Goal: Task Accomplishment & Management: Manage account settings

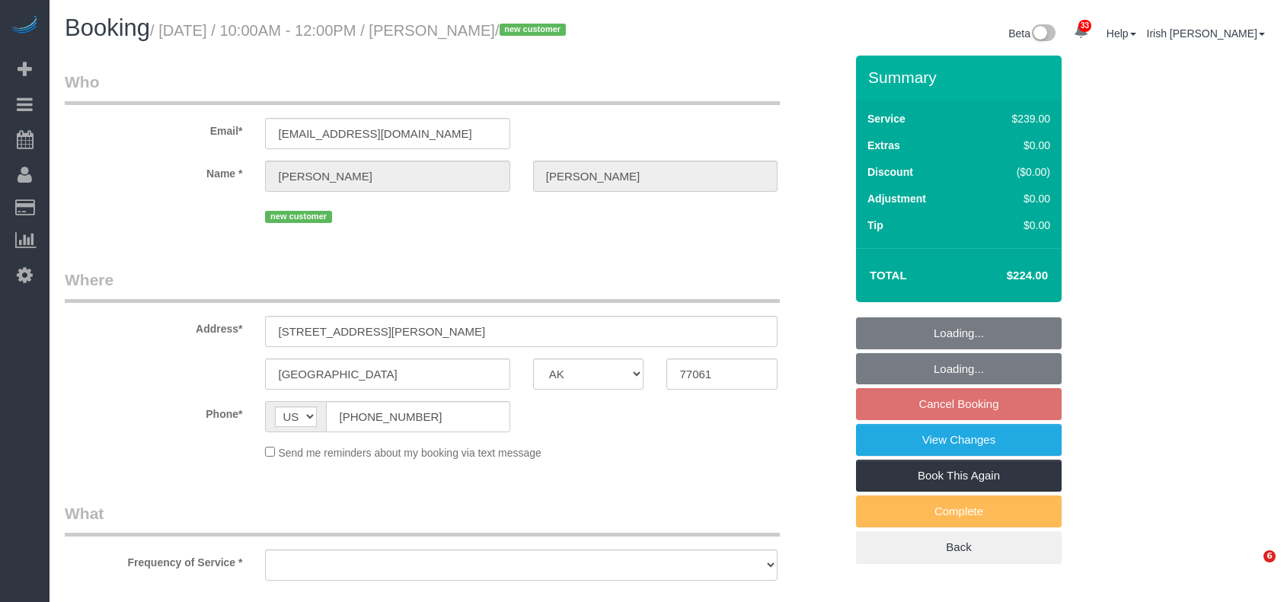
select select "[GEOGRAPHIC_DATA]"
select select "string:fspay-36337220-df95-4c7a-a271-367b2ae661c5"
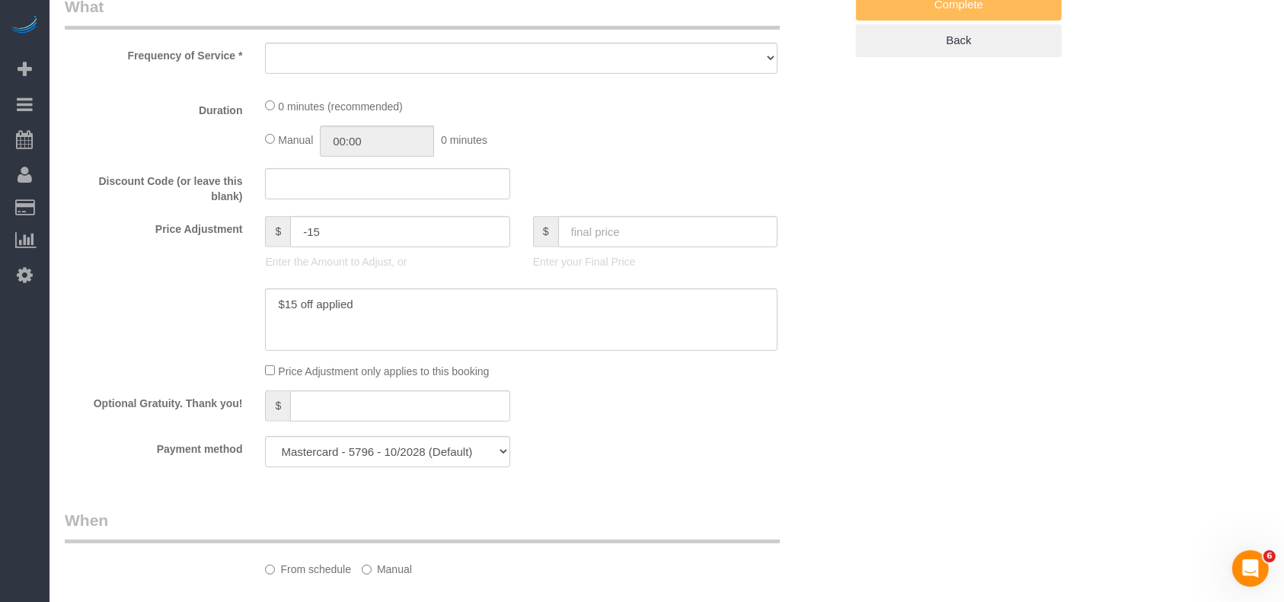
select select "object:8850"
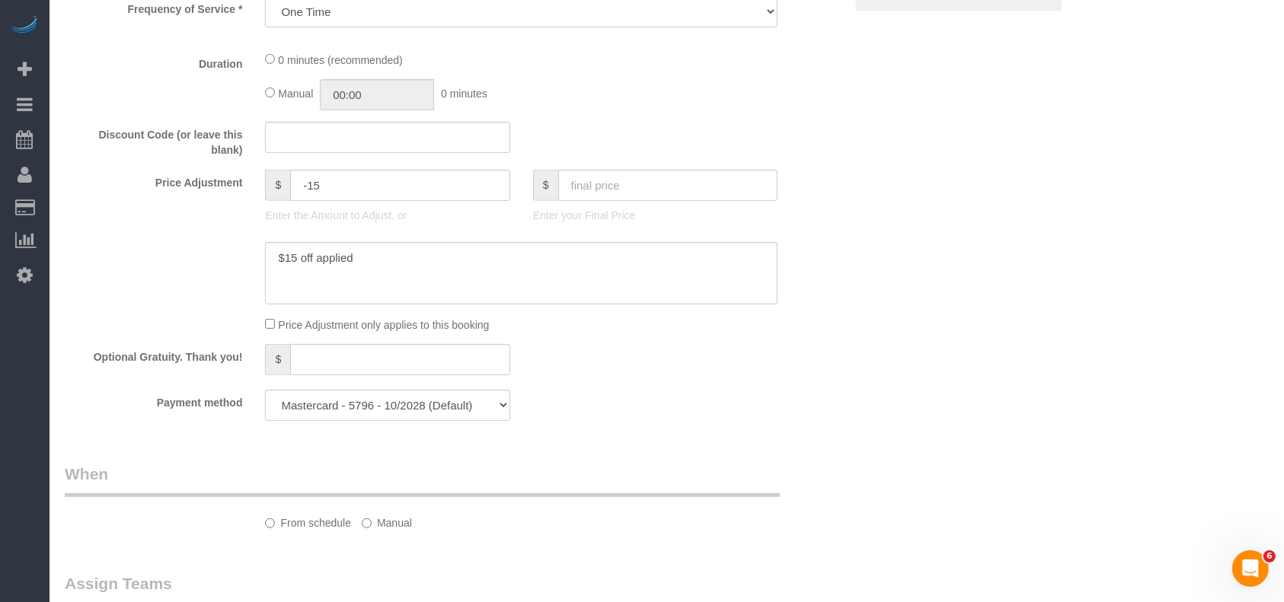
select select "3"
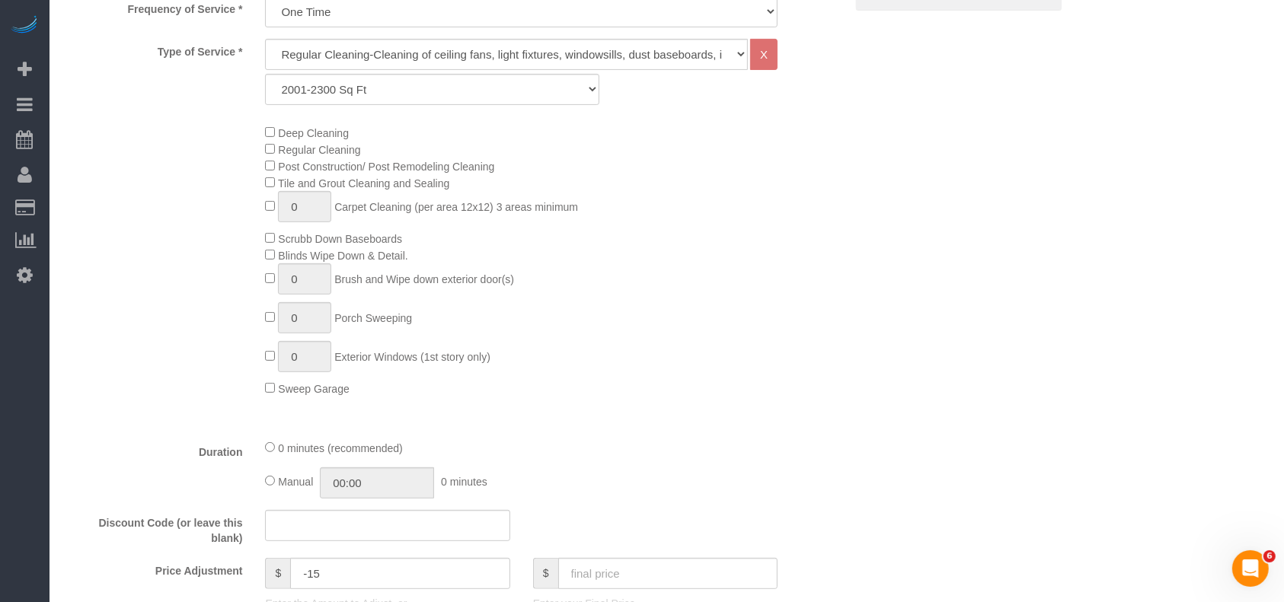
select select "object:8928"
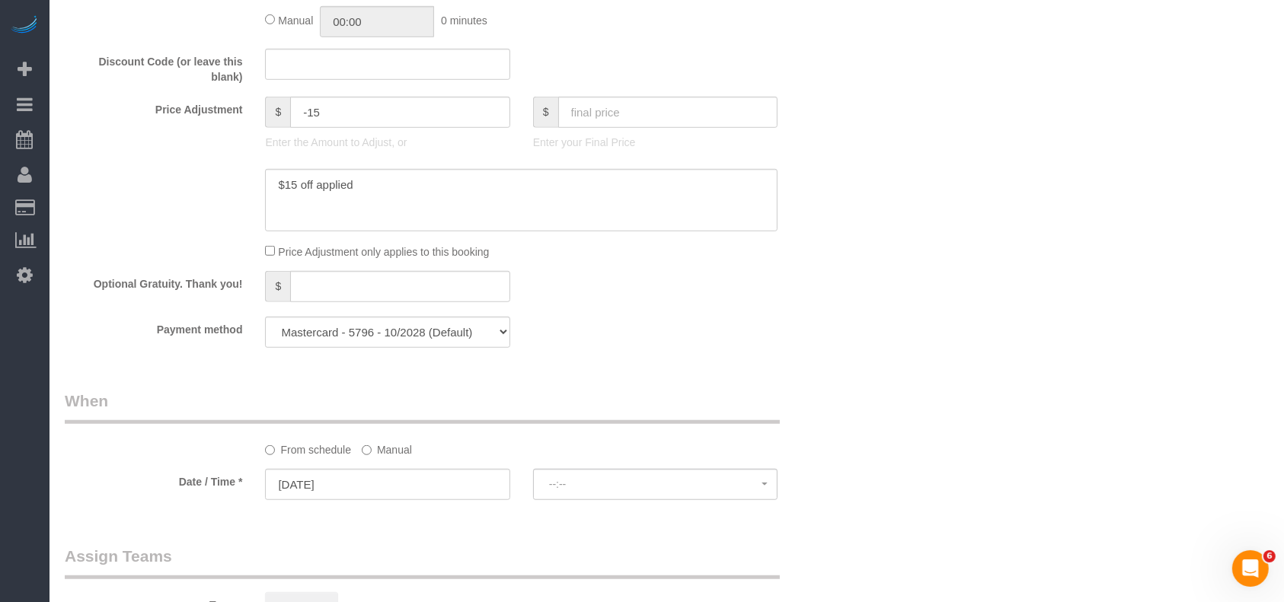
select select "spot286"
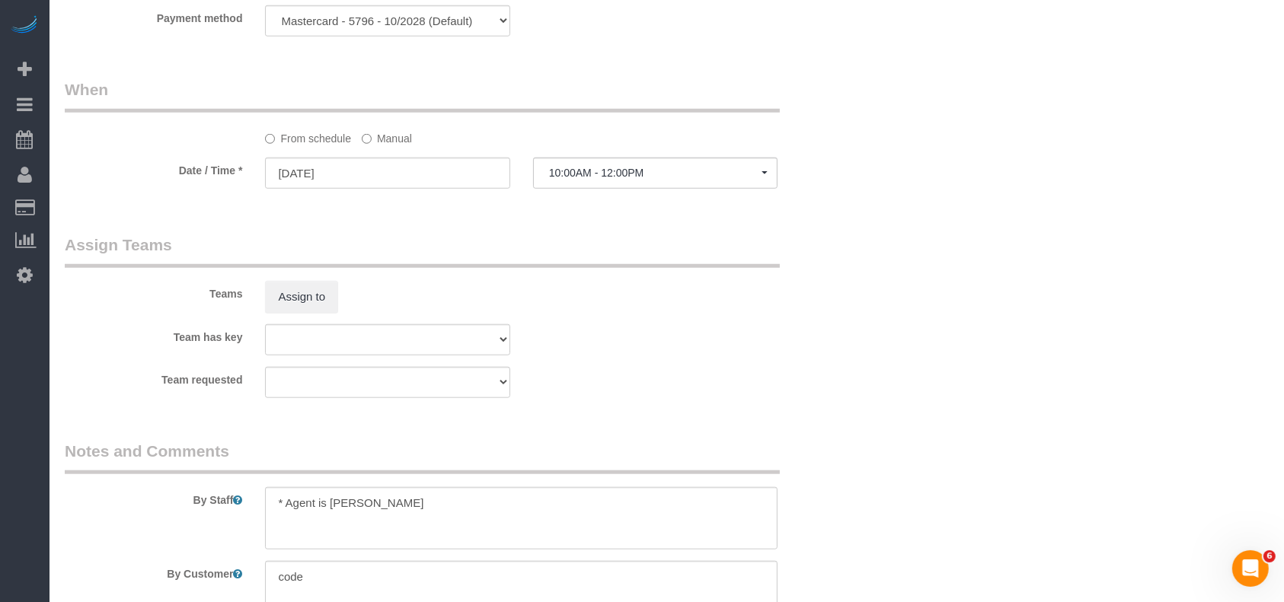
scroll to position [1576, 0]
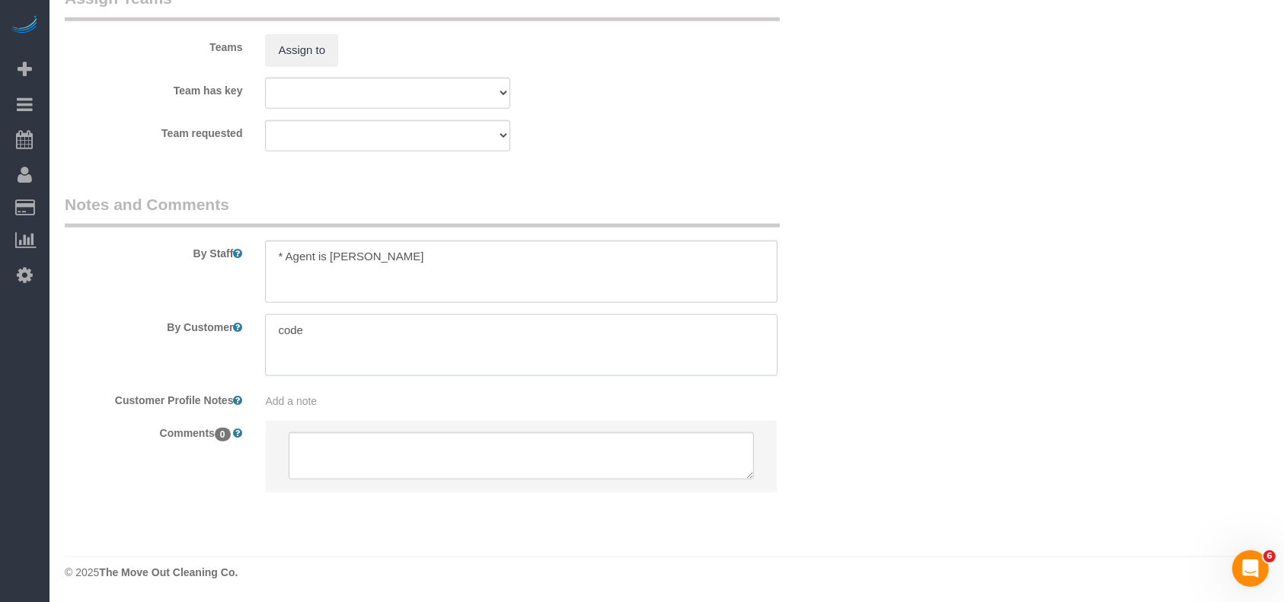
click at [363, 333] on textarea at bounding box center [521, 345] width 512 height 62
drag, startPoint x: 73, startPoint y: 391, endPoint x: 243, endPoint y: 186, distance: 266.1
click at [75, 391] on label "Customer Profile Notes" at bounding box center [153, 398] width 200 height 21
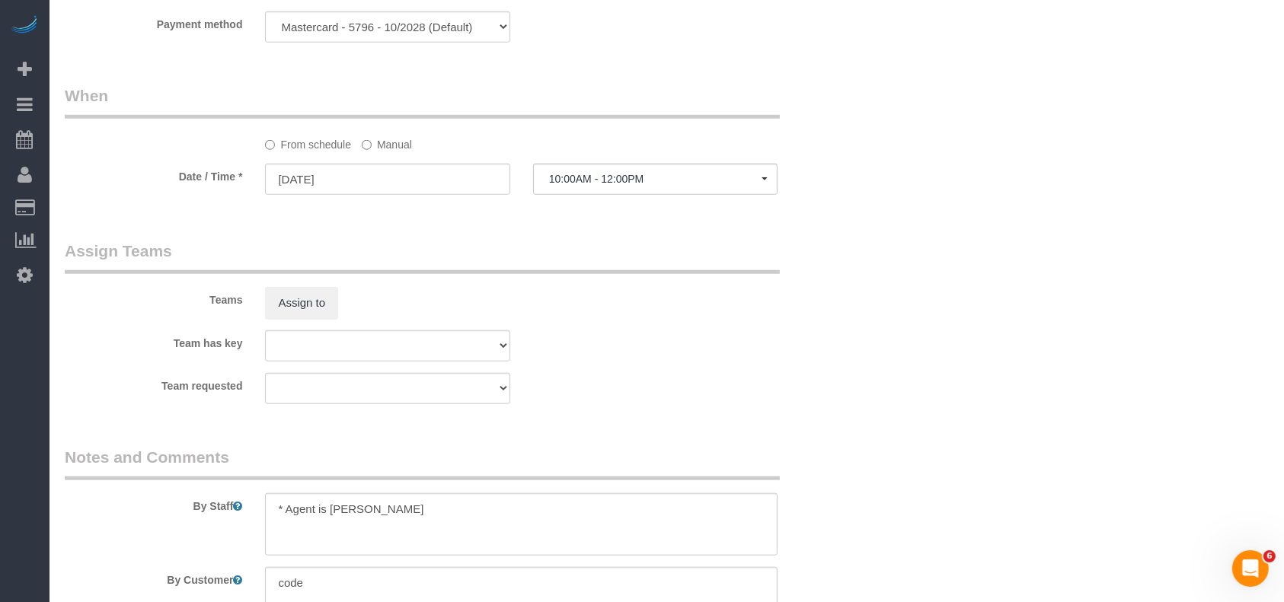
scroll to position [1421, 0]
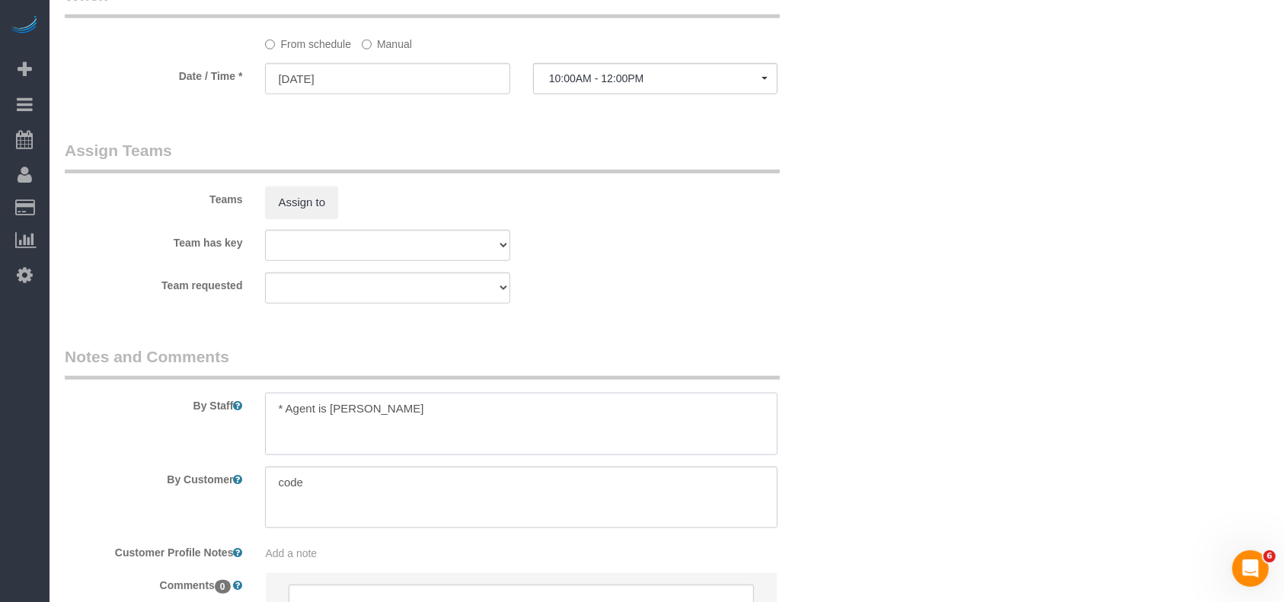
click at [411, 420] on textarea at bounding box center [521, 424] width 512 height 62
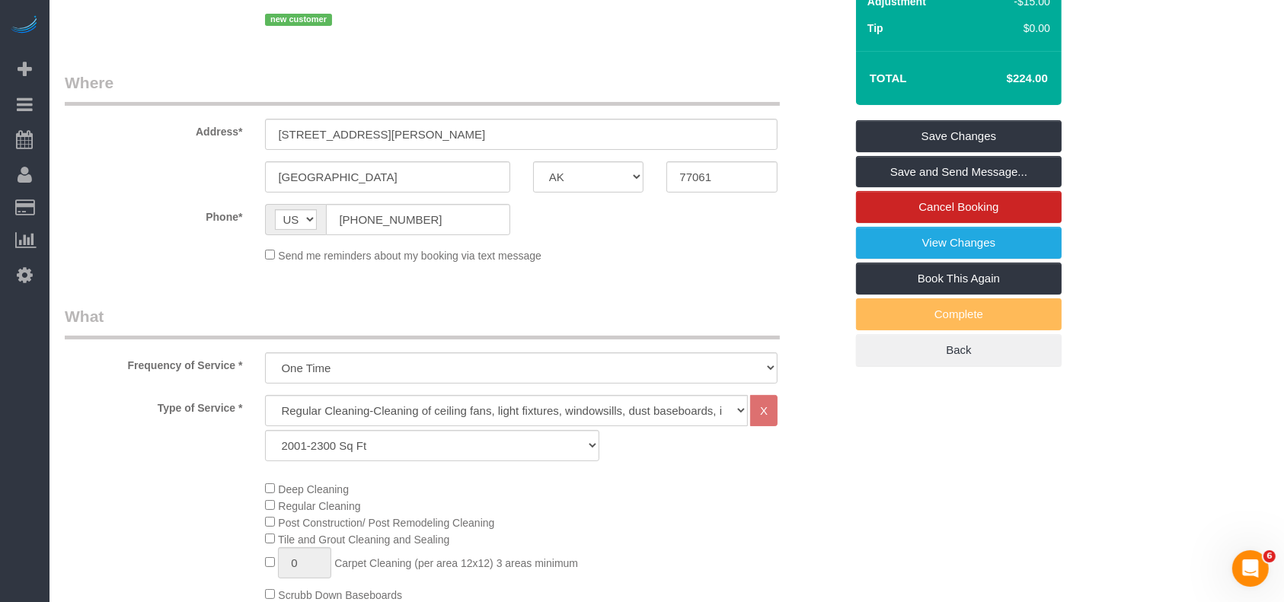
scroll to position [0, 0]
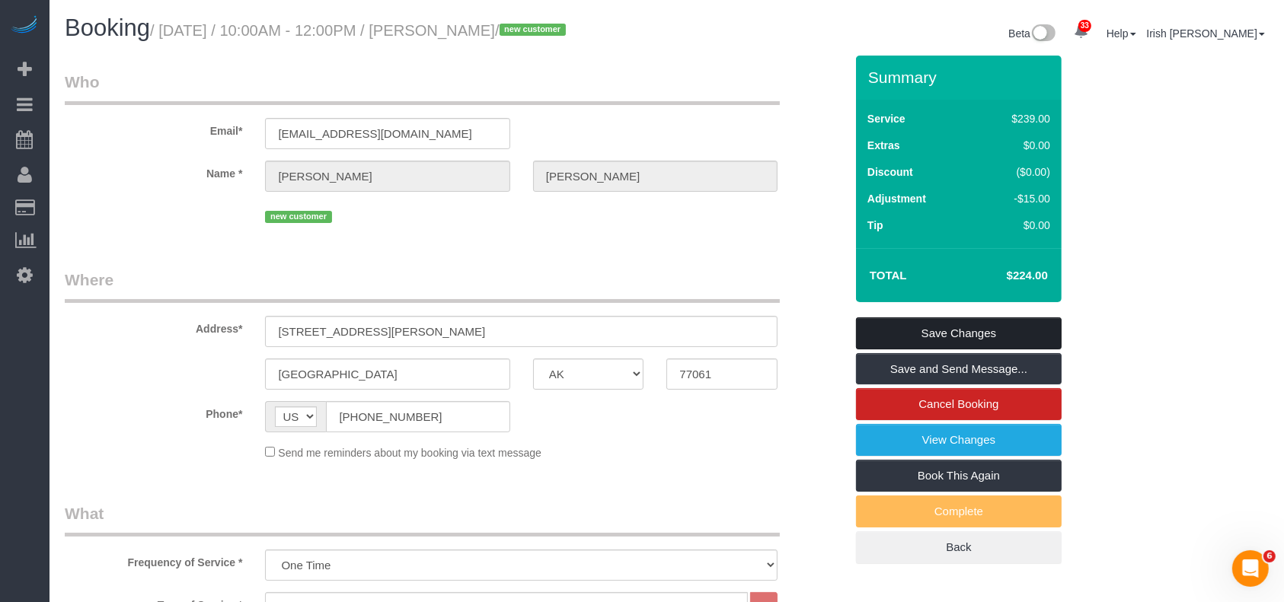
type textarea "* Agent is [PERSON_NAME] will provide temporary access since home is on Supra *…"
click at [917, 338] on link "Save Changes" at bounding box center [959, 334] width 206 height 32
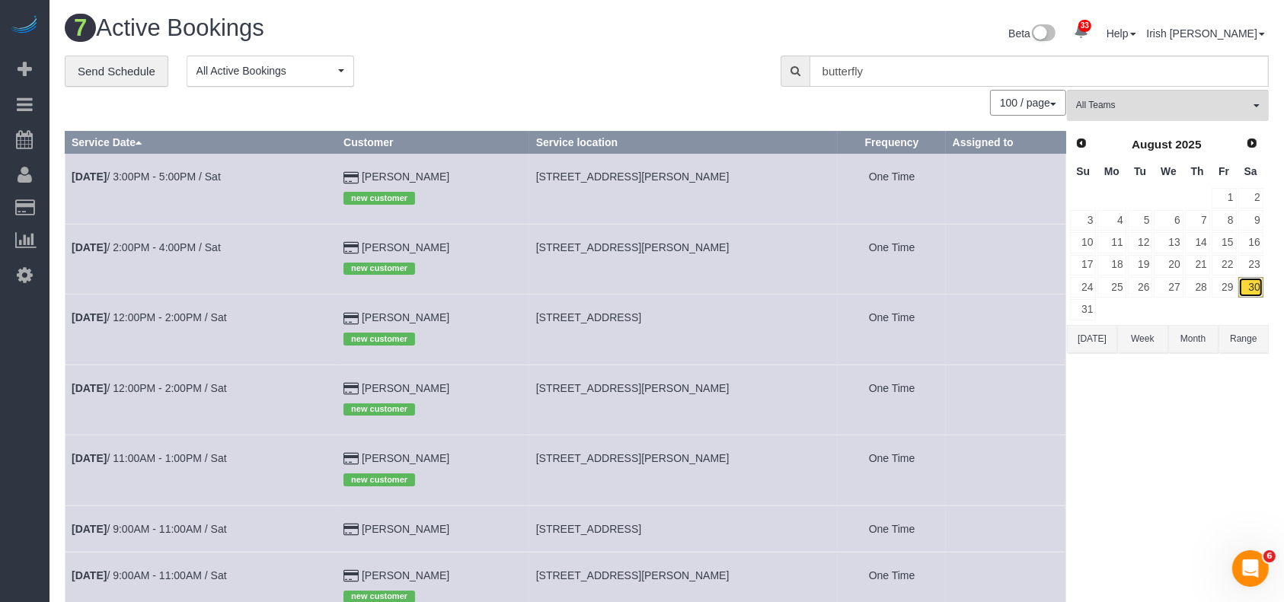
click at [1249, 280] on link "30" at bounding box center [1250, 287] width 25 height 21
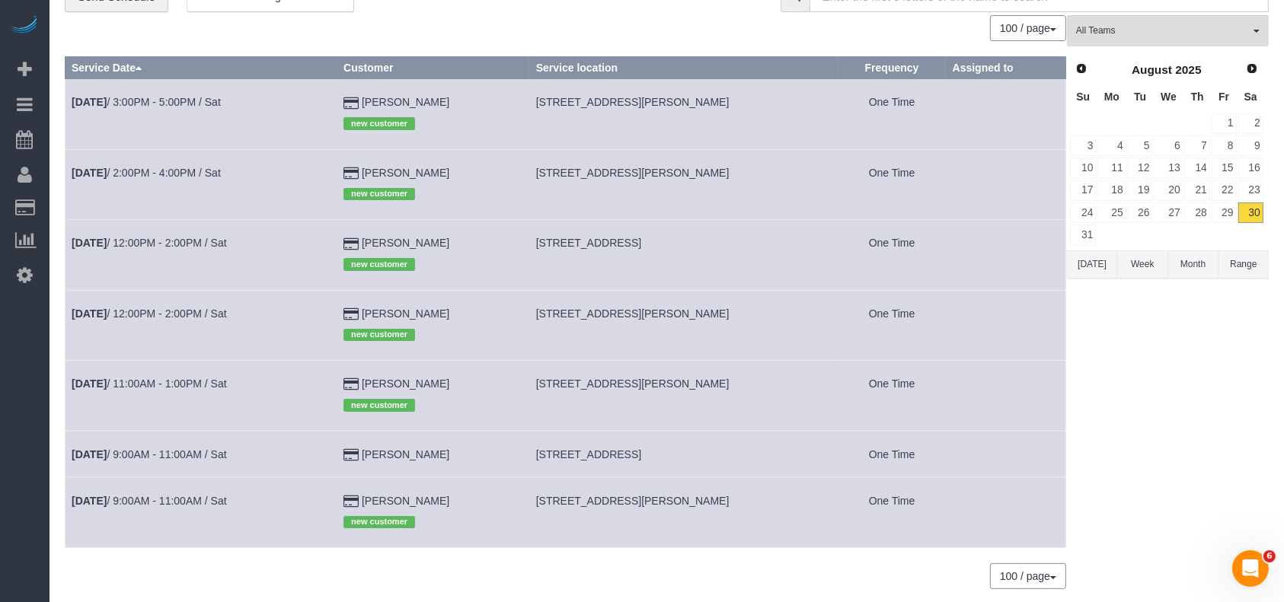
scroll to position [101, 0]
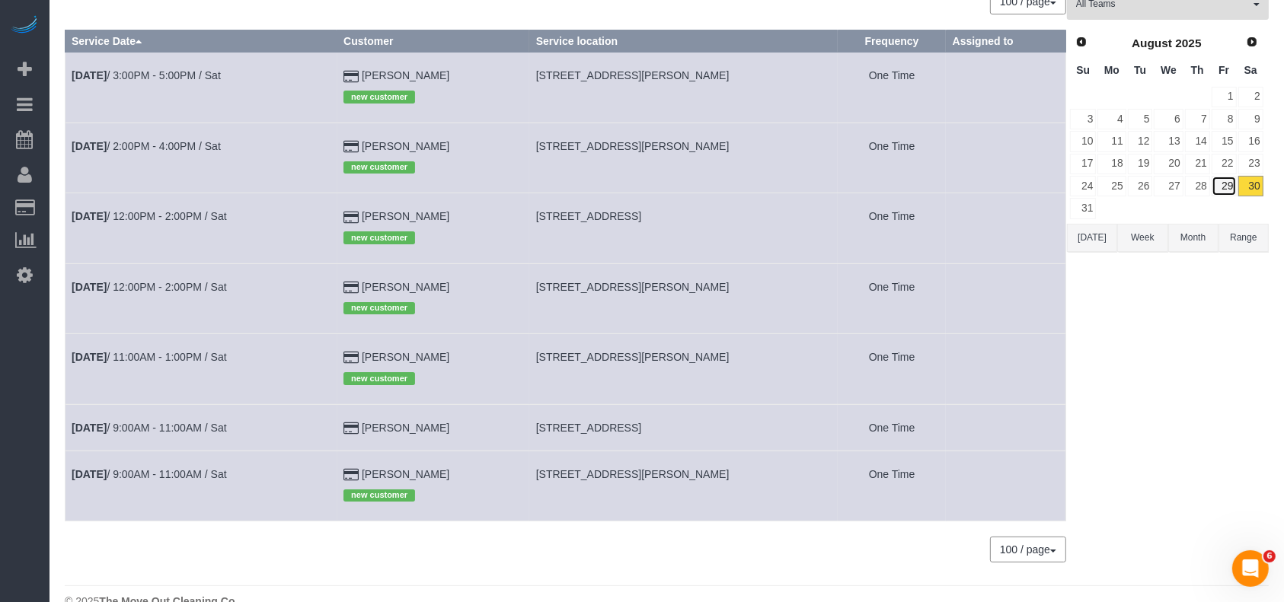
click at [1227, 185] on link "29" at bounding box center [1224, 186] width 25 height 21
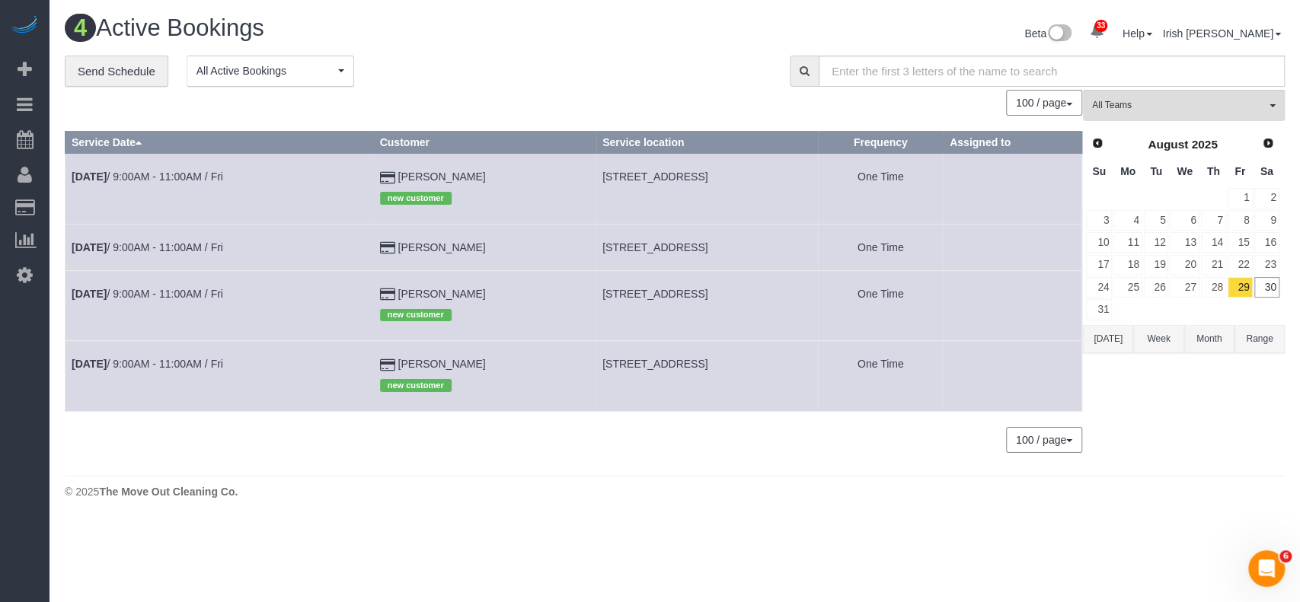
drag, startPoint x: 458, startPoint y: 235, endPoint x: 363, endPoint y: 244, distance: 94.9
click at [373, 244] on td "[PERSON_NAME]" at bounding box center [484, 247] width 222 height 46
copy td "[PERSON_NAME]"
click at [185, 245] on link "[DATE] 9:00AM - 11:00AM / Fri" at bounding box center [148, 247] width 152 height 12
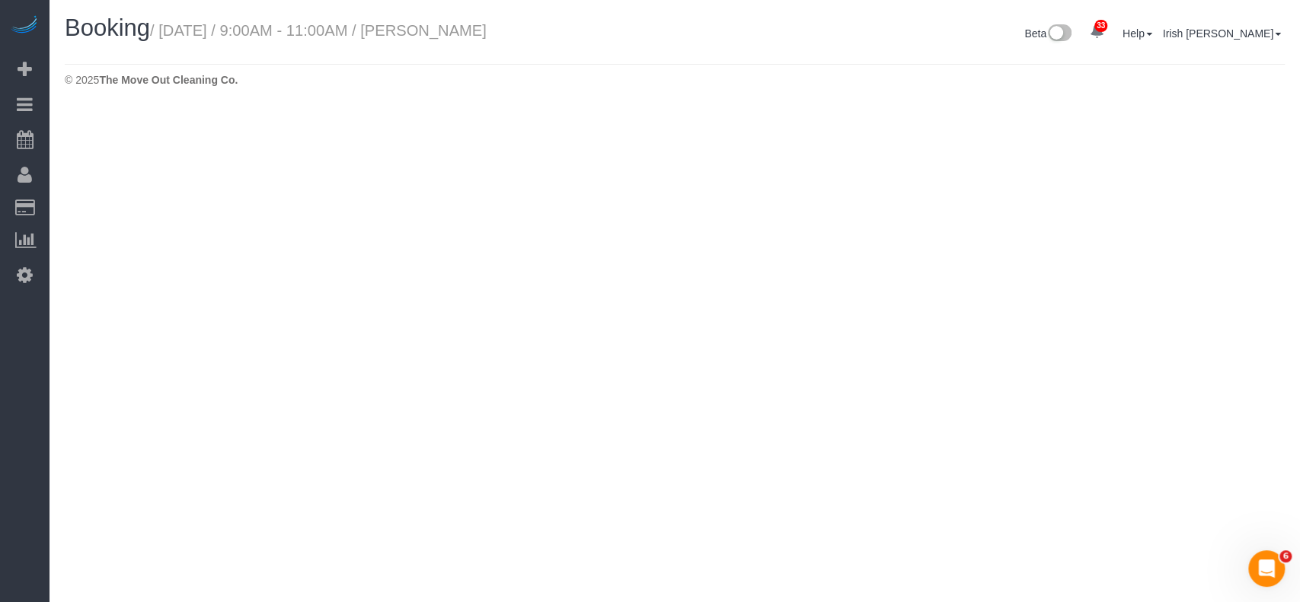
select select "[GEOGRAPHIC_DATA]"
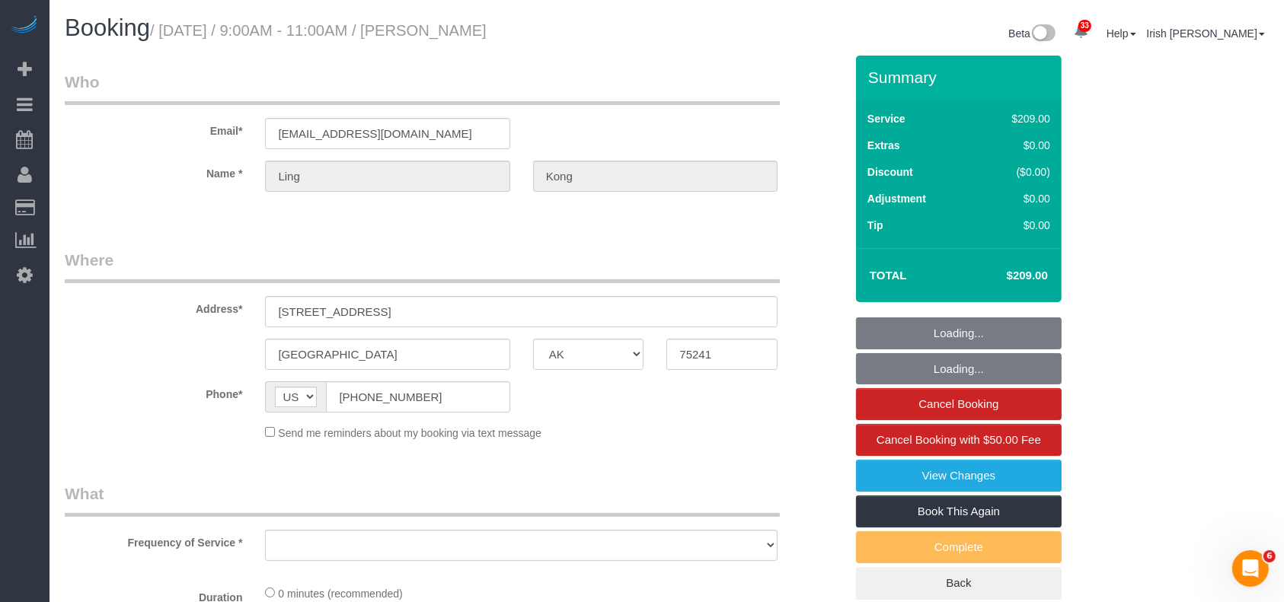
select select "string:fspay-467fe19d-97f3-48ad-833f-c87be1560f19"
drag, startPoint x: 314, startPoint y: 397, endPoint x: 256, endPoint y: 350, distance: 74.7
click at [251, 398] on div "Phone* AF AL DZ AD AO AI AQ AG AR AM AW AU AT AZ BS BH BD BB BY BE BZ BJ BM BT …" at bounding box center [454, 396] width 803 height 31
select select "object:9583"
select select "3"
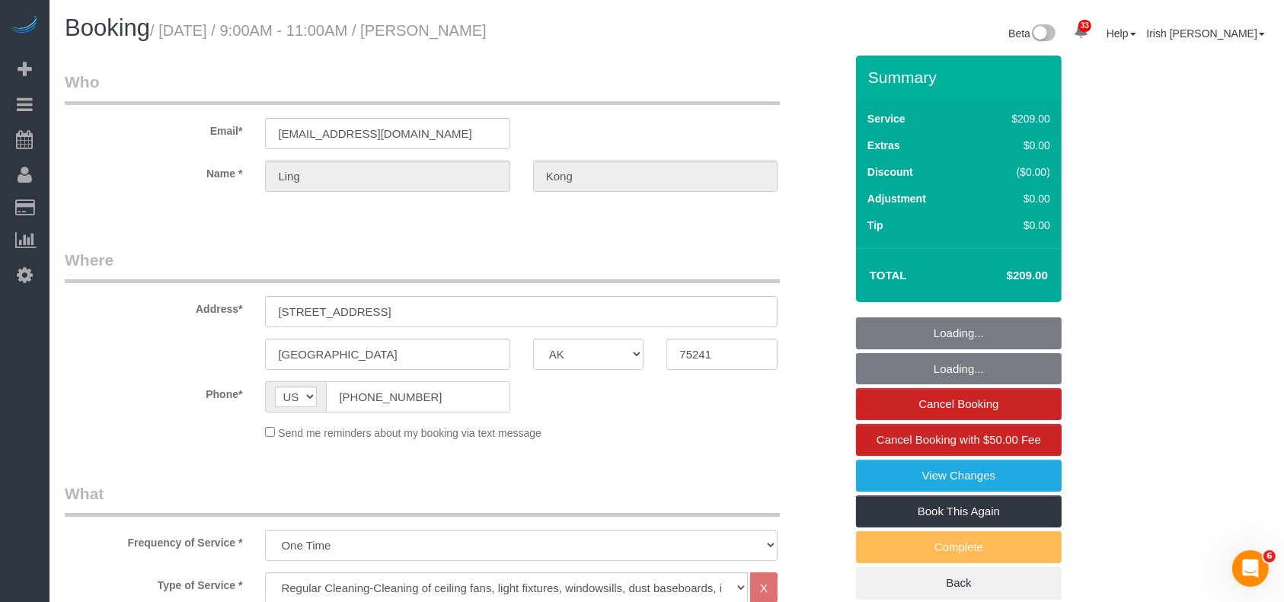
select select "object:9645"
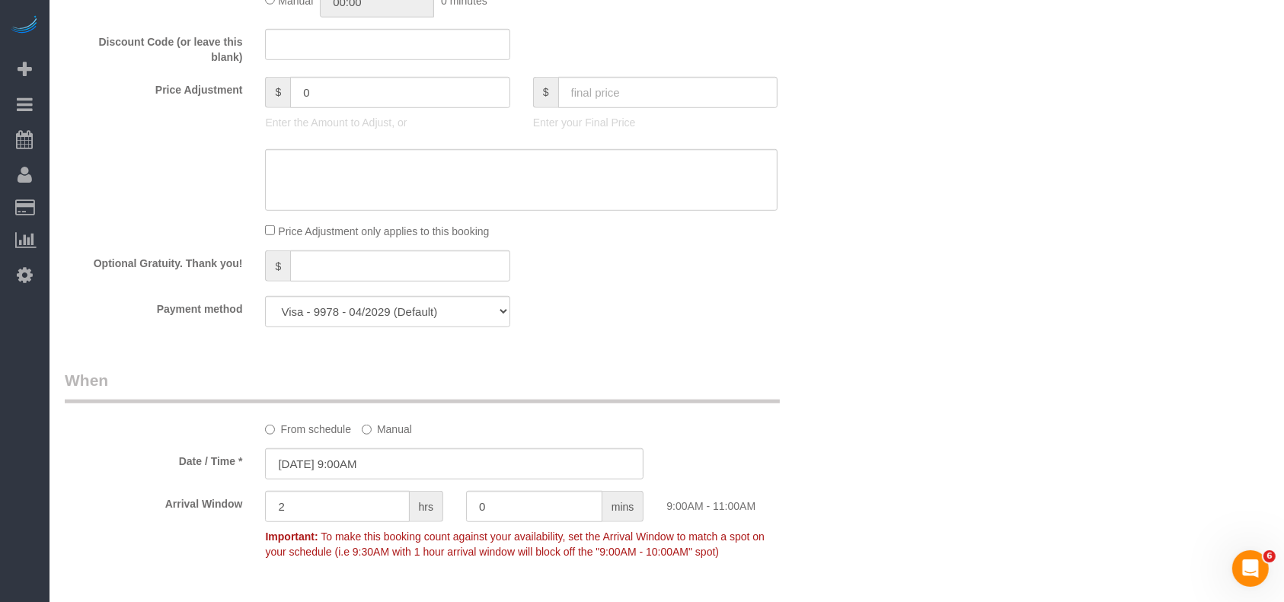
scroll to position [1421, 0]
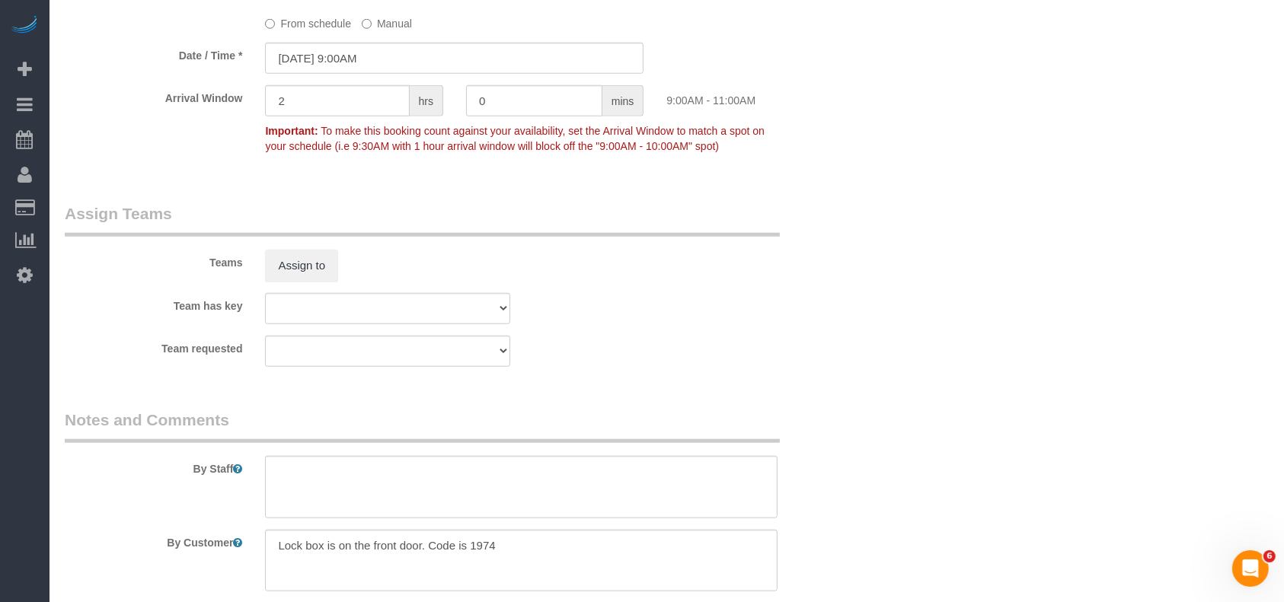
drag, startPoint x: 90, startPoint y: 405, endPoint x: 97, endPoint y: 401, distance: 8.2
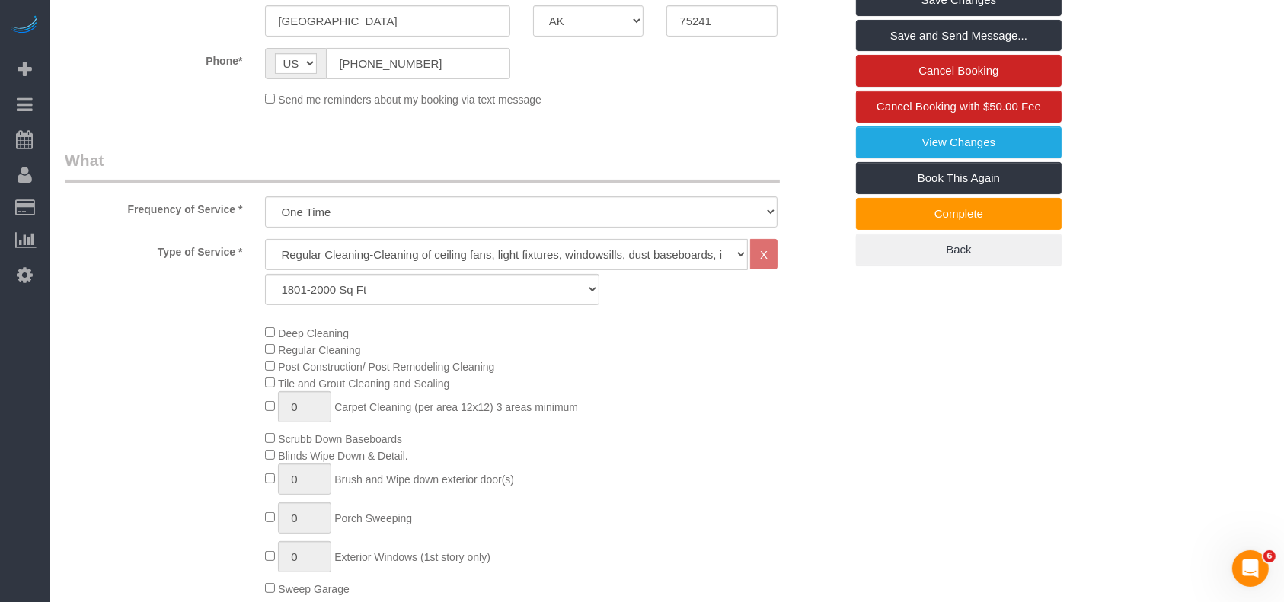
scroll to position [101, 0]
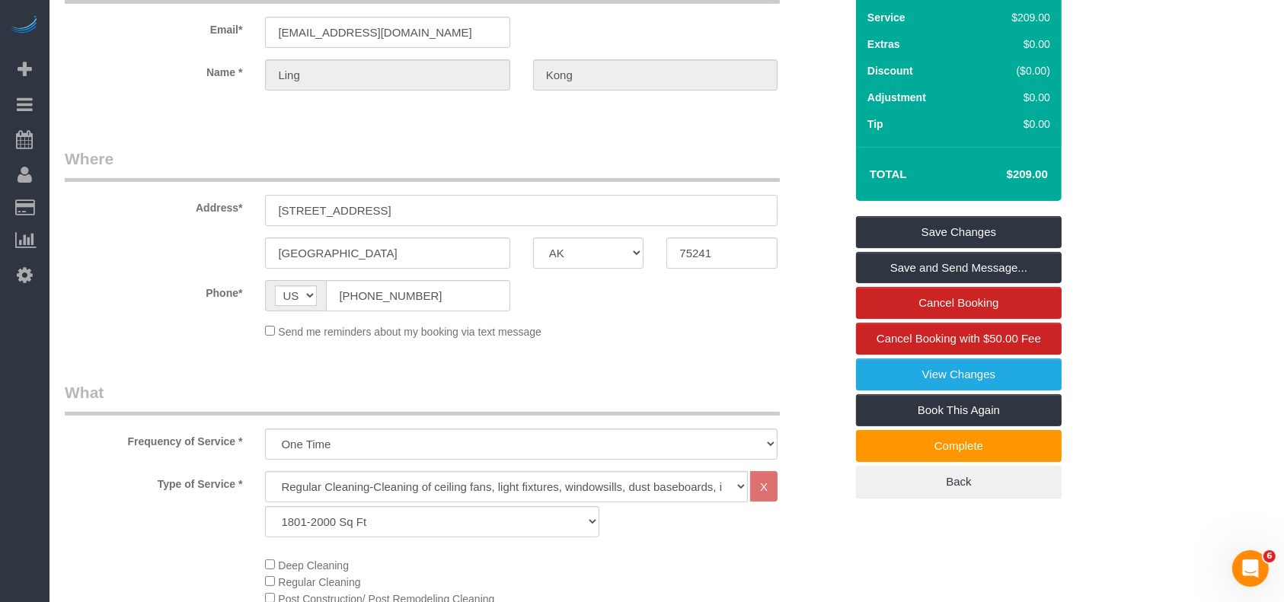
drag, startPoint x: 381, startPoint y: 212, endPoint x: 179, endPoint y: 196, distance: 203.2
click at [179, 196] on div "Address* [STREET_ADDRESS]" at bounding box center [454, 187] width 803 height 78
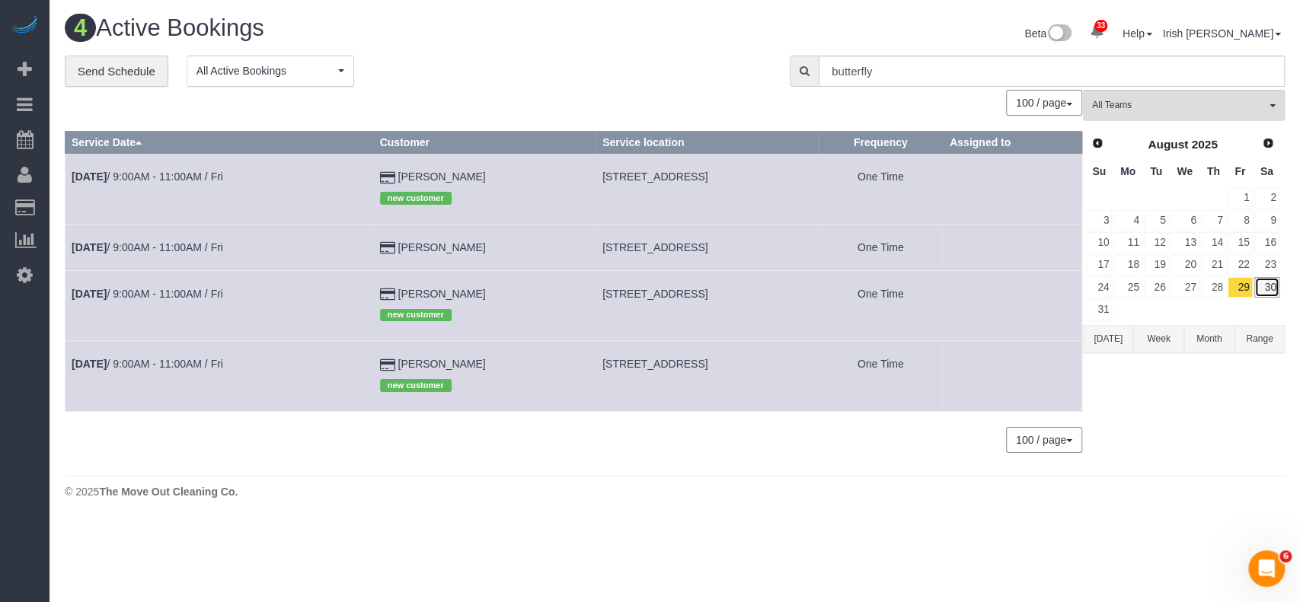
click at [1271, 286] on link "30" at bounding box center [1266, 287] width 25 height 21
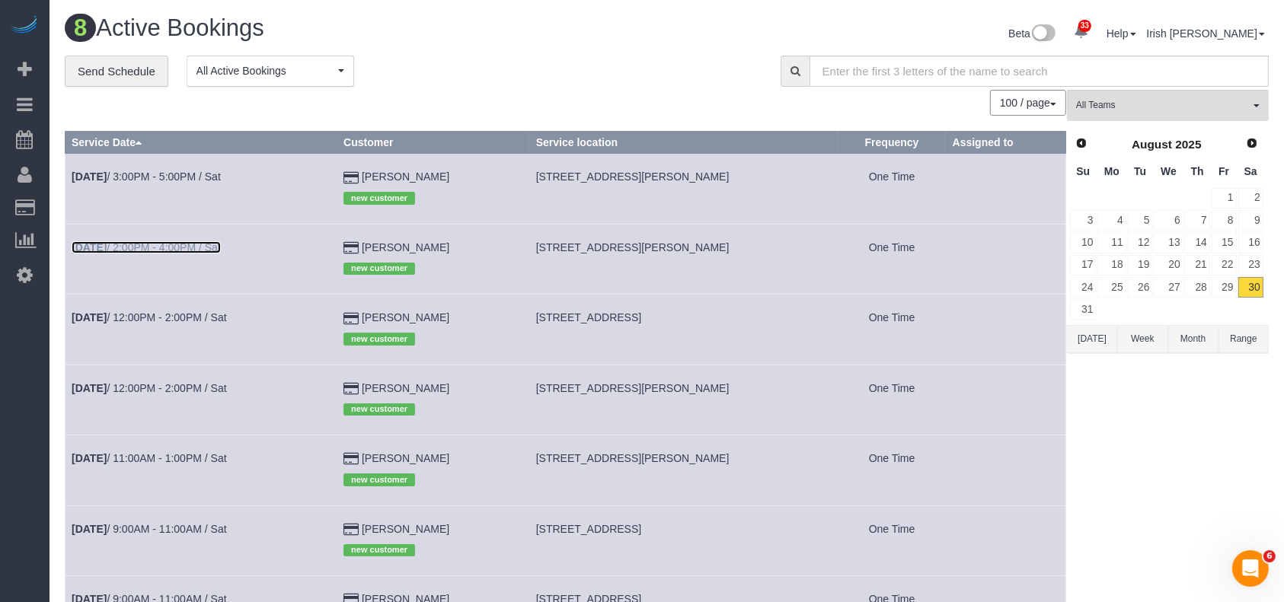
click at [107, 251] on b "[DATE]" at bounding box center [89, 247] width 35 height 12
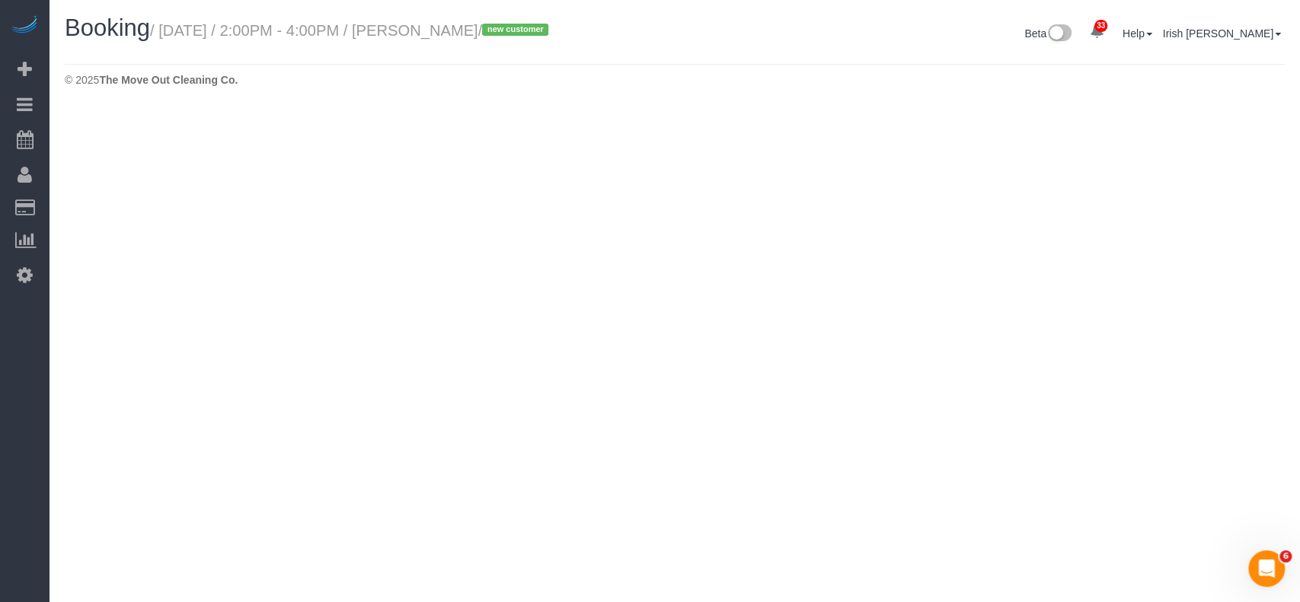
select select "[GEOGRAPHIC_DATA]"
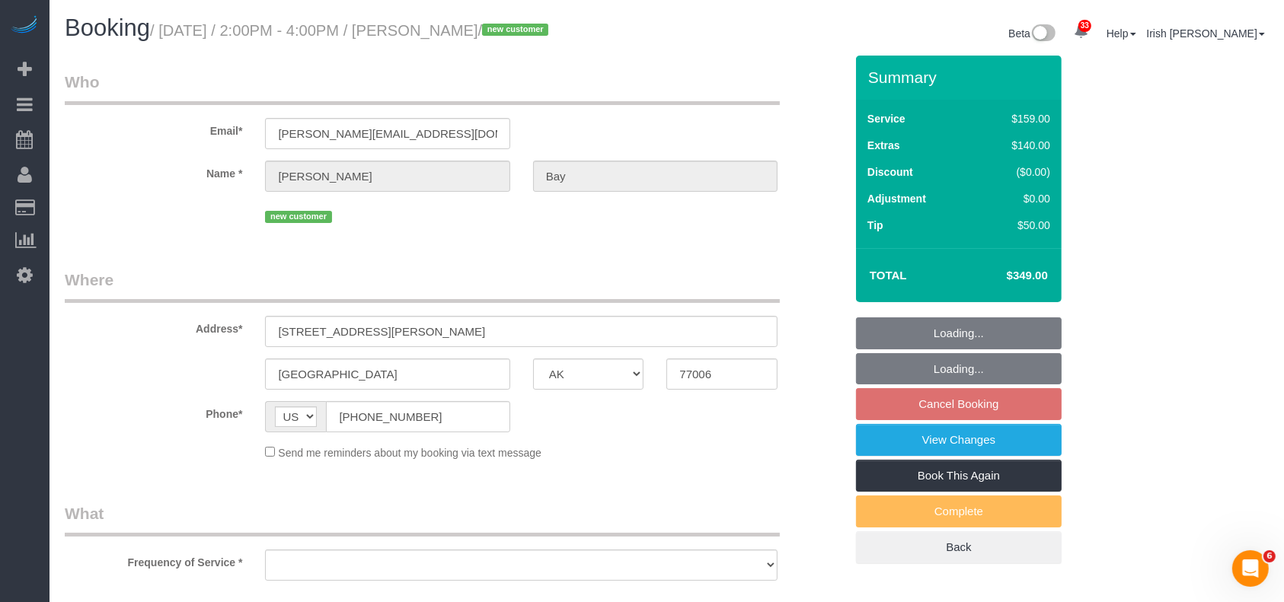
select select "string:fspay-2f229109-a088-45bd-b976-3372ce79408e"
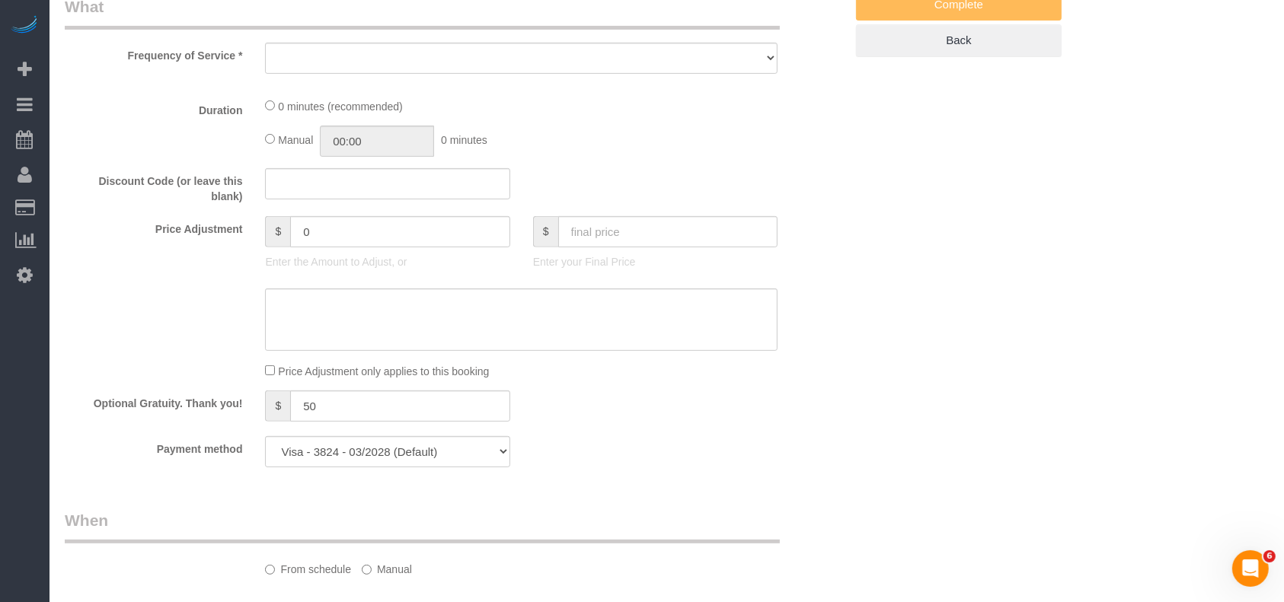
select select "spot334"
select select "object:10203"
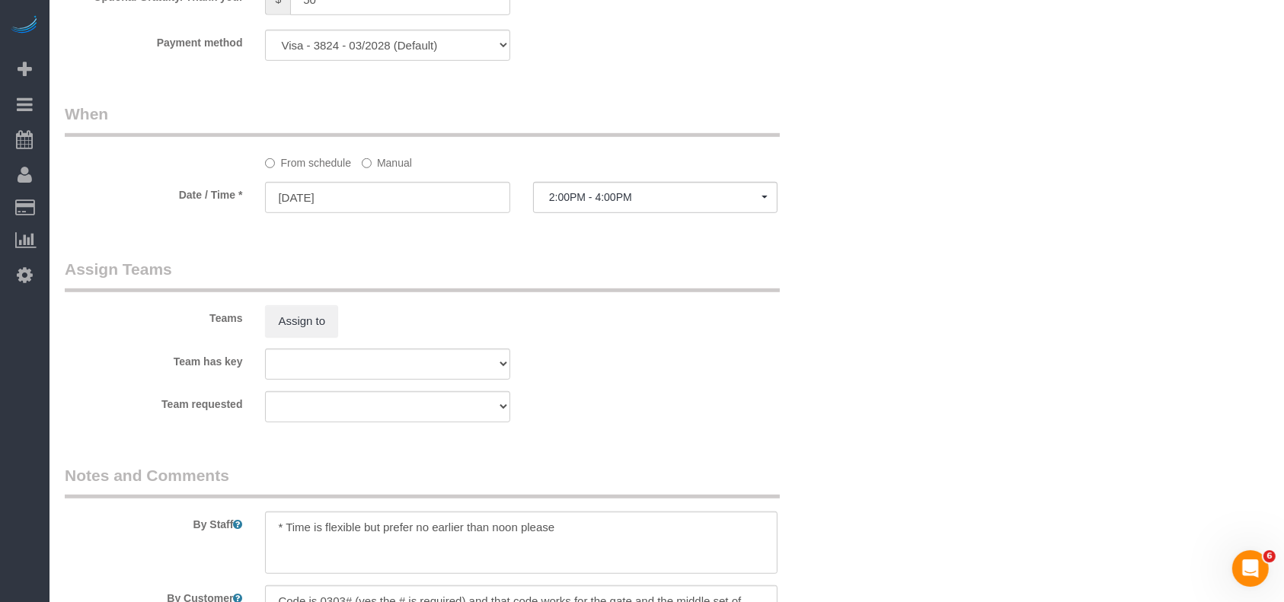
select select "3"
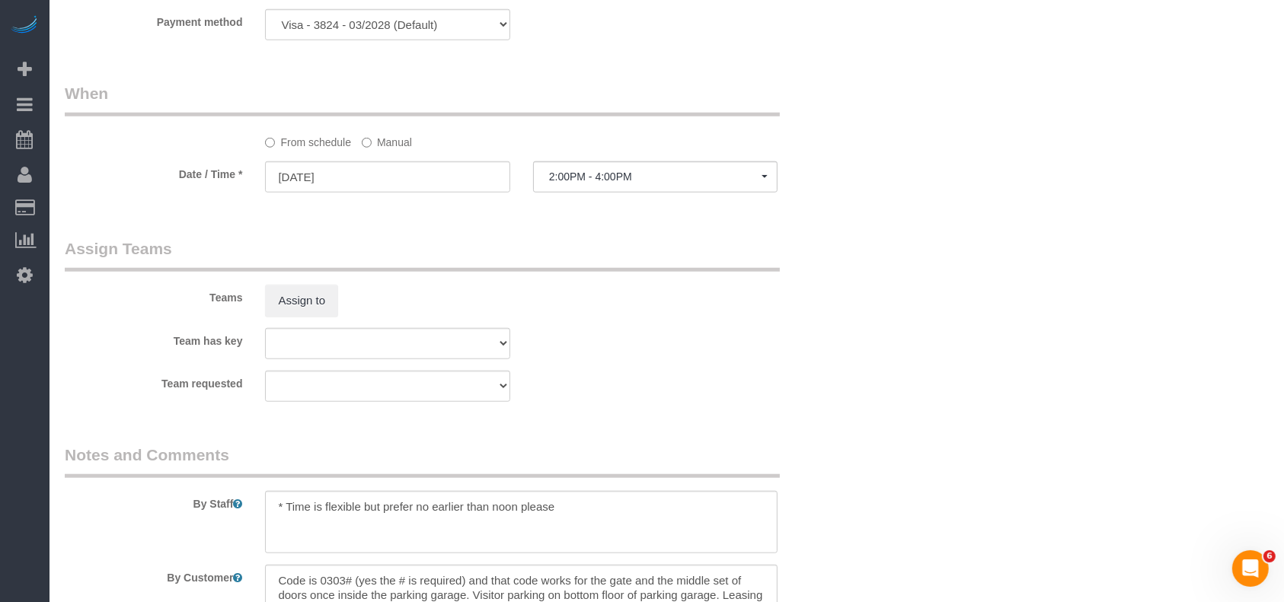
scroll to position [1492, 0]
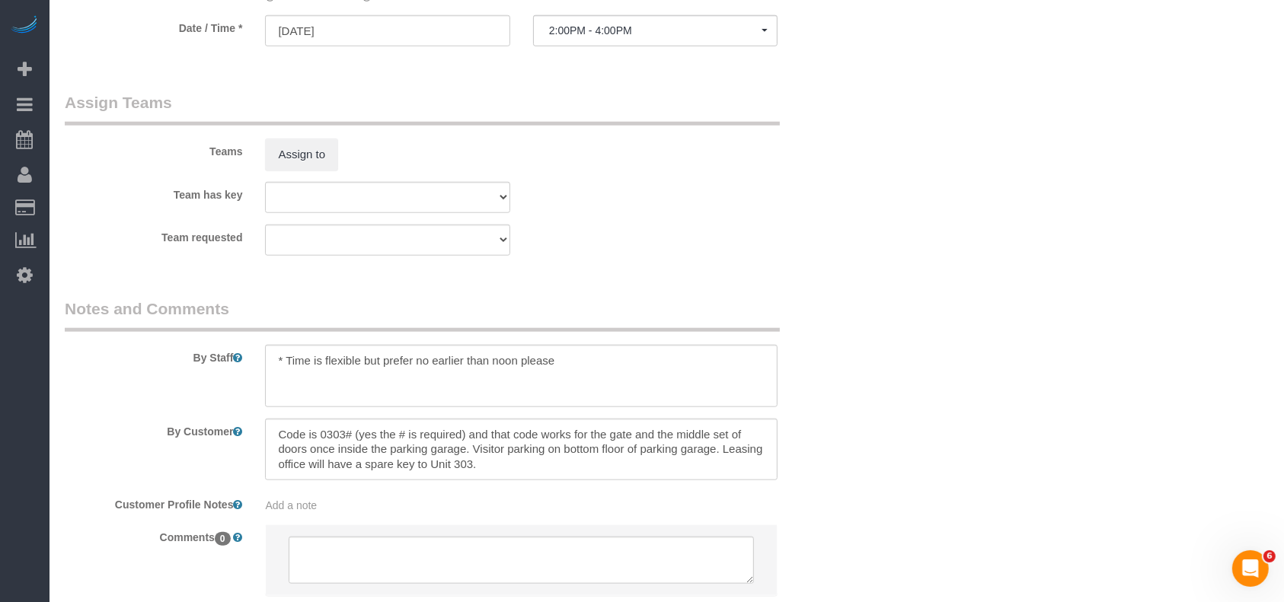
select select "object:10273"
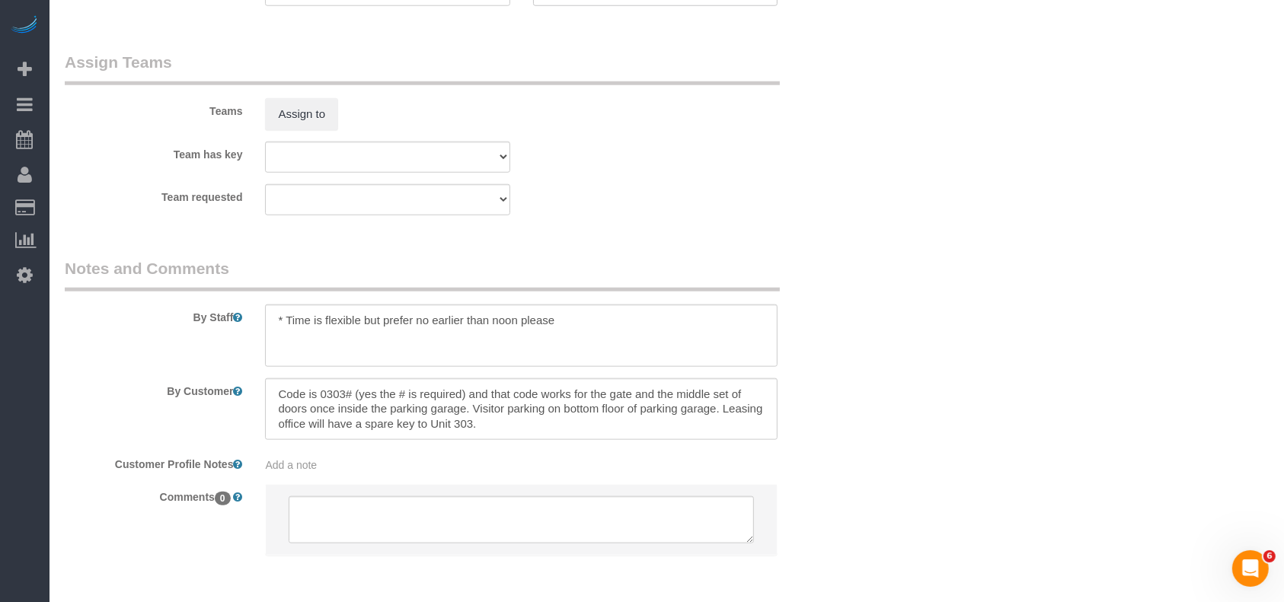
select select "spot359"
drag, startPoint x: 381, startPoint y: 324, endPoint x: 717, endPoint y: 356, distance: 337.4
click at [717, 356] on textarea at bounding box center [521, 336] width 512 height 62
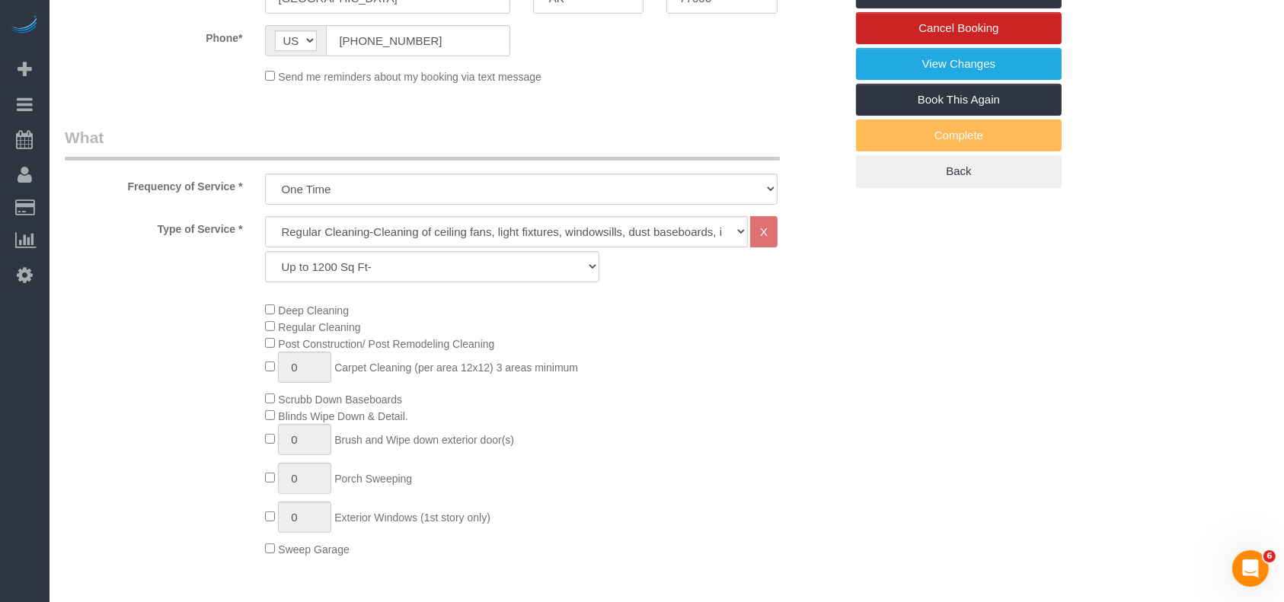
scroll to position [0, 0]
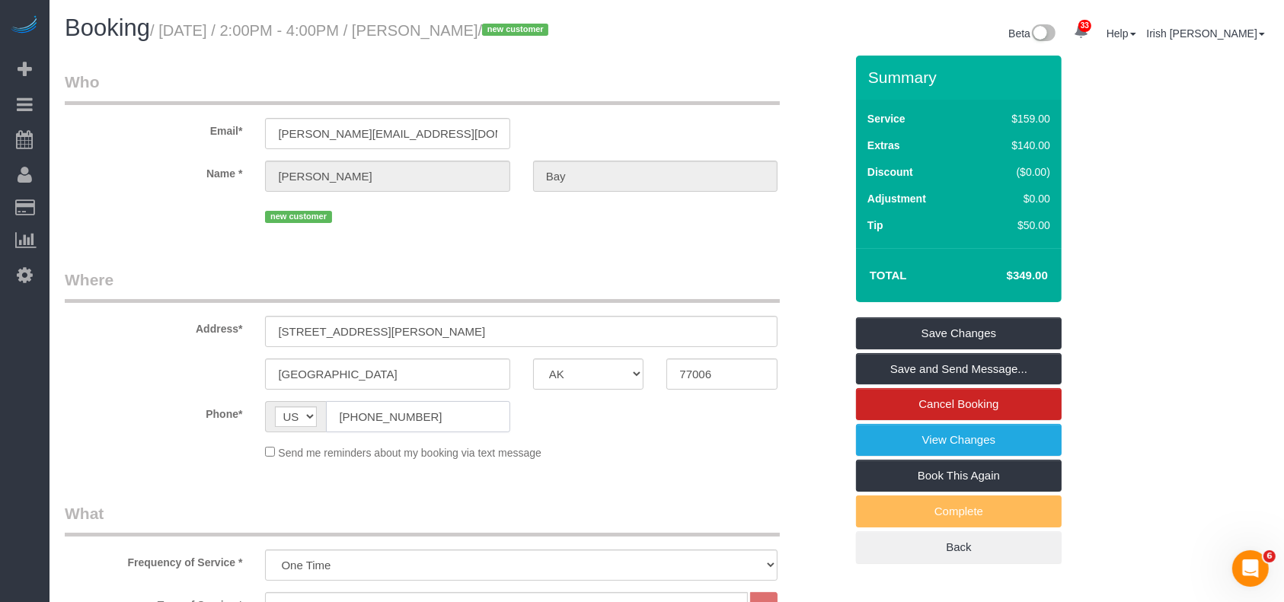
drag, startPoint x: 407, startPoint y: 426, endPoint x: 268, endPoint y: 413, distance: 139.3
click at [259, 423] on div "AF AL DZ AD AO AI AQ AG AR AM AW AU AT AZ BS BH BD BB BY BE BZ BJ BM BT BO BA B…" at bounding box center [387, 416] width 267 height 31
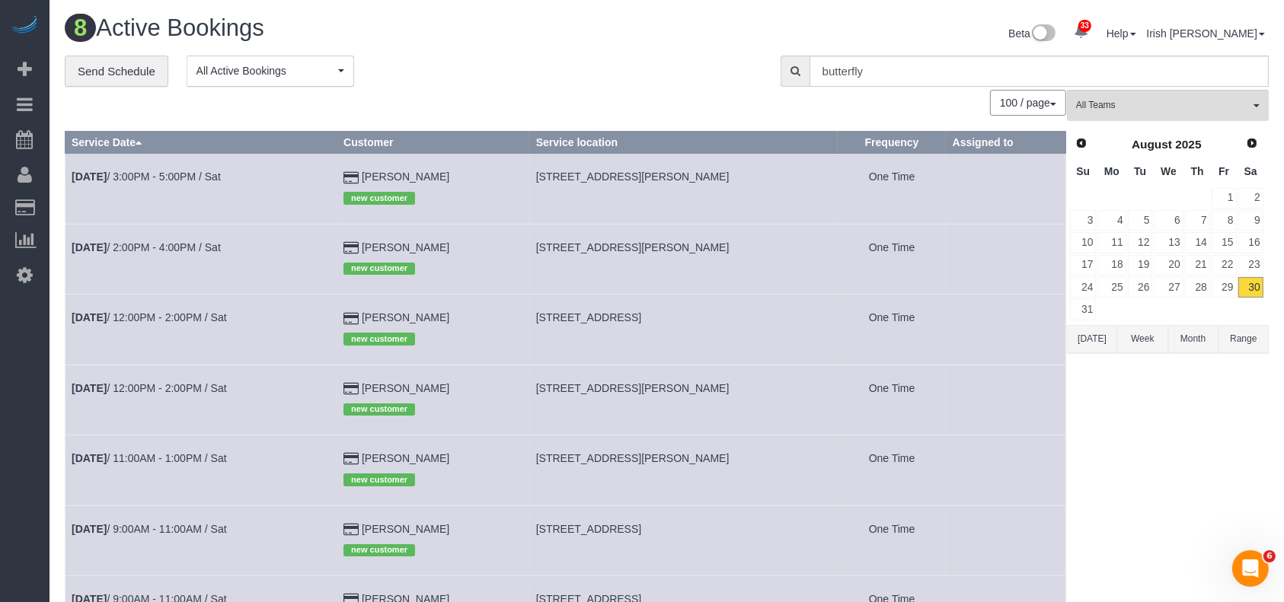
click at [1095, 342] on button "[DATE]" at bounding box center [1092, 339] width 50 height 28
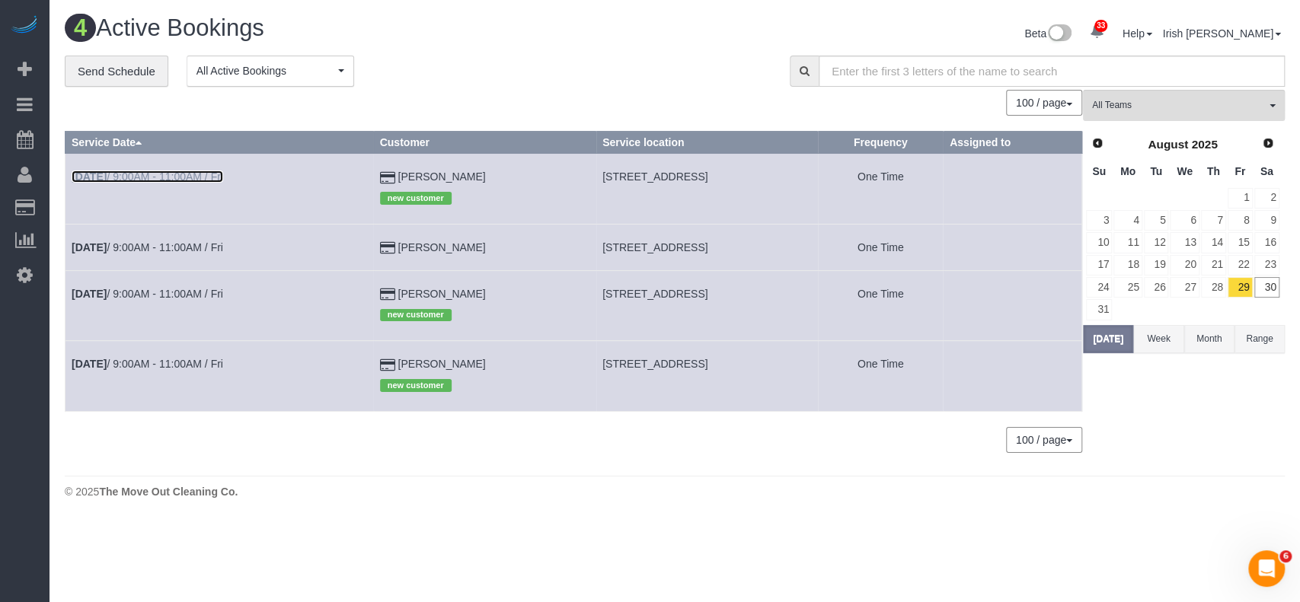
click at [223, 171] on link "[DATE] 9:00AM - 11:00AM / Fri" at bounding box center [148, 177] width 152 height 12
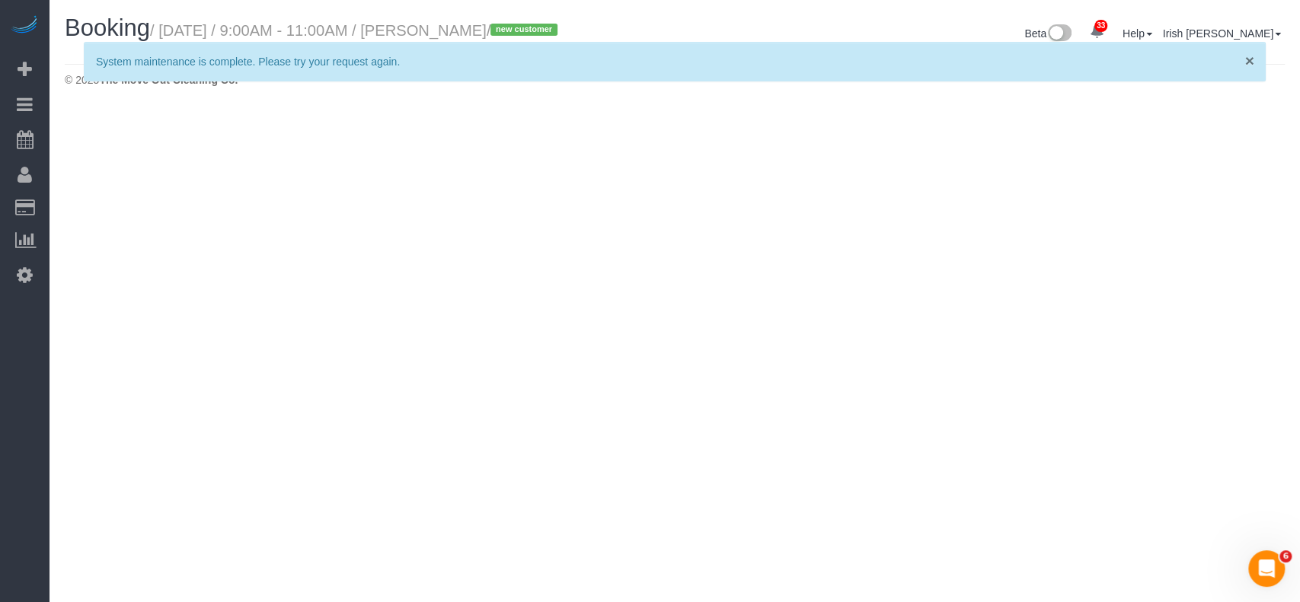
click at [1253, 56] on span "×" at bounding box center [1248, 61] width 9 height 18
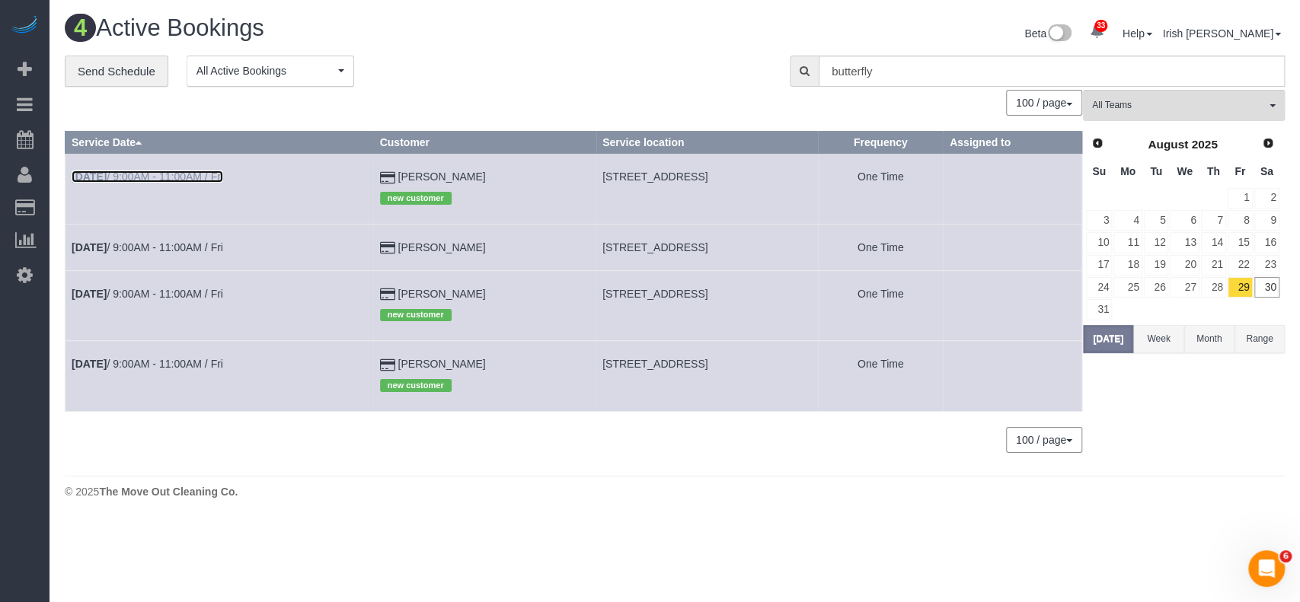
click at [206, 171] on link "[DATE] 9:00AM - 11:00AM / Fri" at bounding box center [148, 177] width 152 height 12
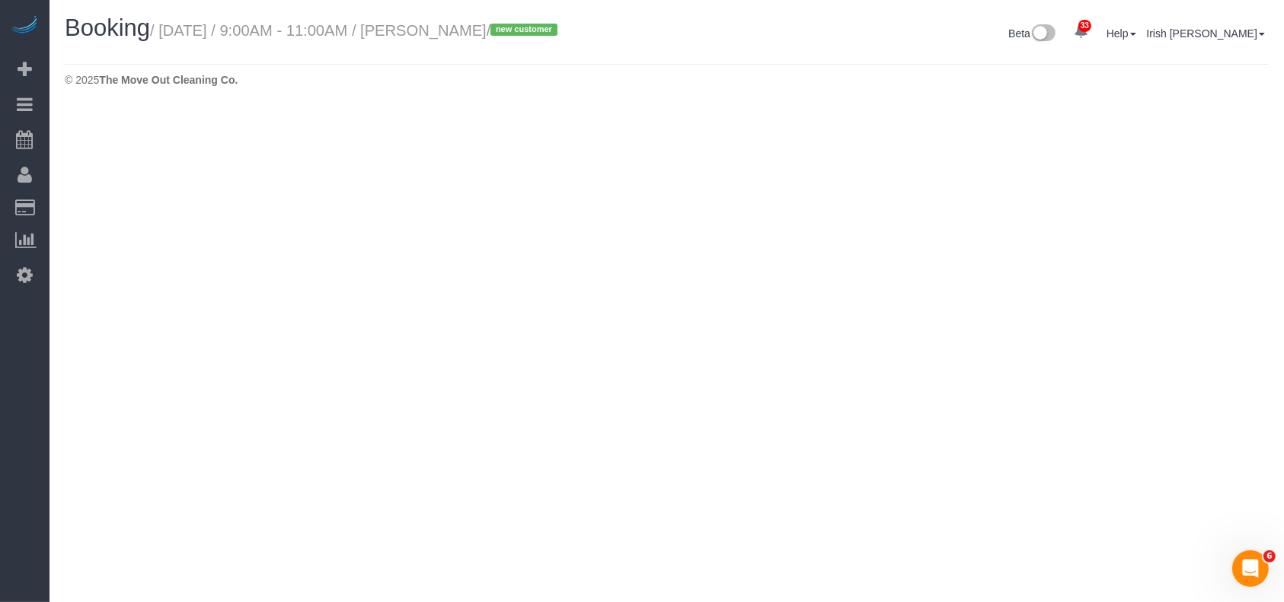
select select "[GEOGRAPHIC_DATA]"
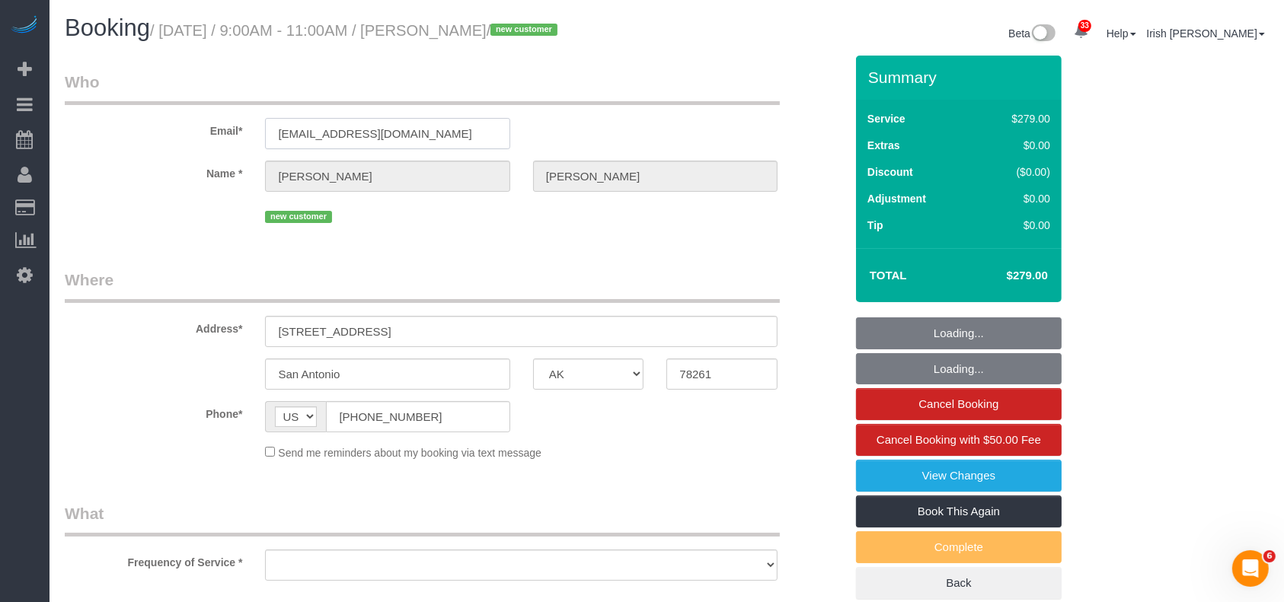
click at [152, 109] on div "Email* [EMAIL_ADDRESS][DOMAIN_NAME]" at bounding box center [454, 110] width 803 height 78
select select "string:fspay-b8cbd459-4988-4c9b-a4fb-9f00f75c5b24"
select select "object:11038"
select select "3"
select select "object:11111"
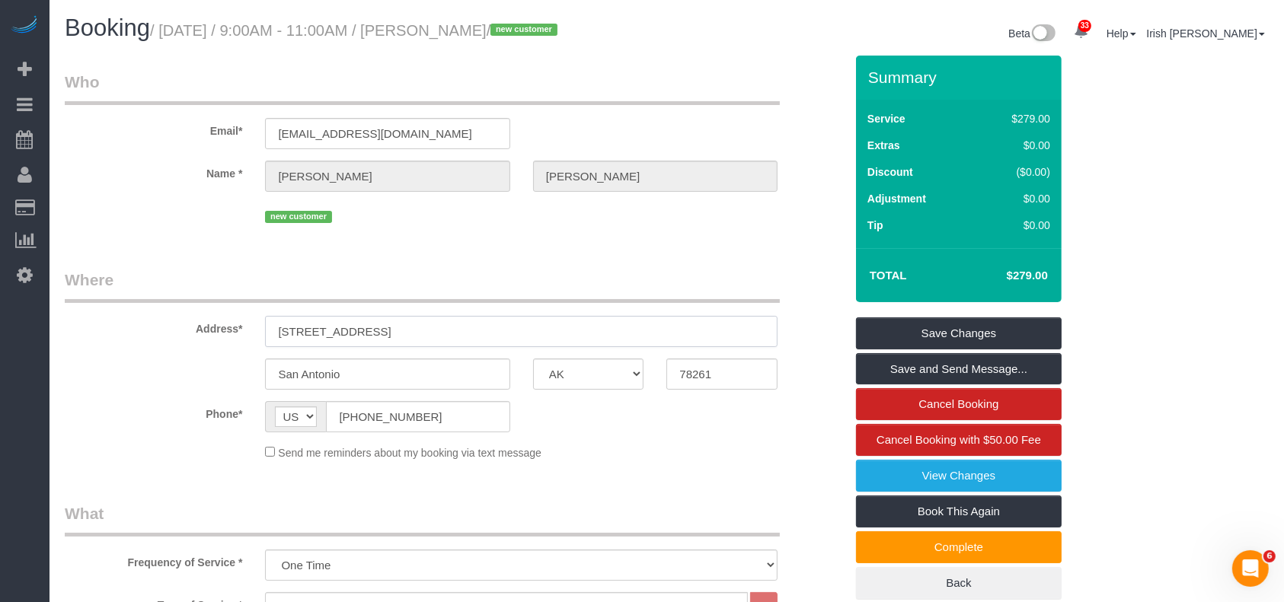
drag, startPoint x: 238, startPoint y: 343, endPoint x: 188, endPoint y: 330, distance: 51.7
click at [205, 335] on div "Address* [STREET_ADDRESS]" at bounding box center [454, 308] width 803 height 78
click at [190, 332] on label "Address*" at bounding box center [153, 326] width 200 height 21
drag, startPoint x: 363, startPoint y: 332, endPoint x: 229, endPoint y: 335, distance: 134.1
click at [229, 335] on div "Address* [STREET_ADDRESS]" at bounding box center [454, 308] width 803 height 78
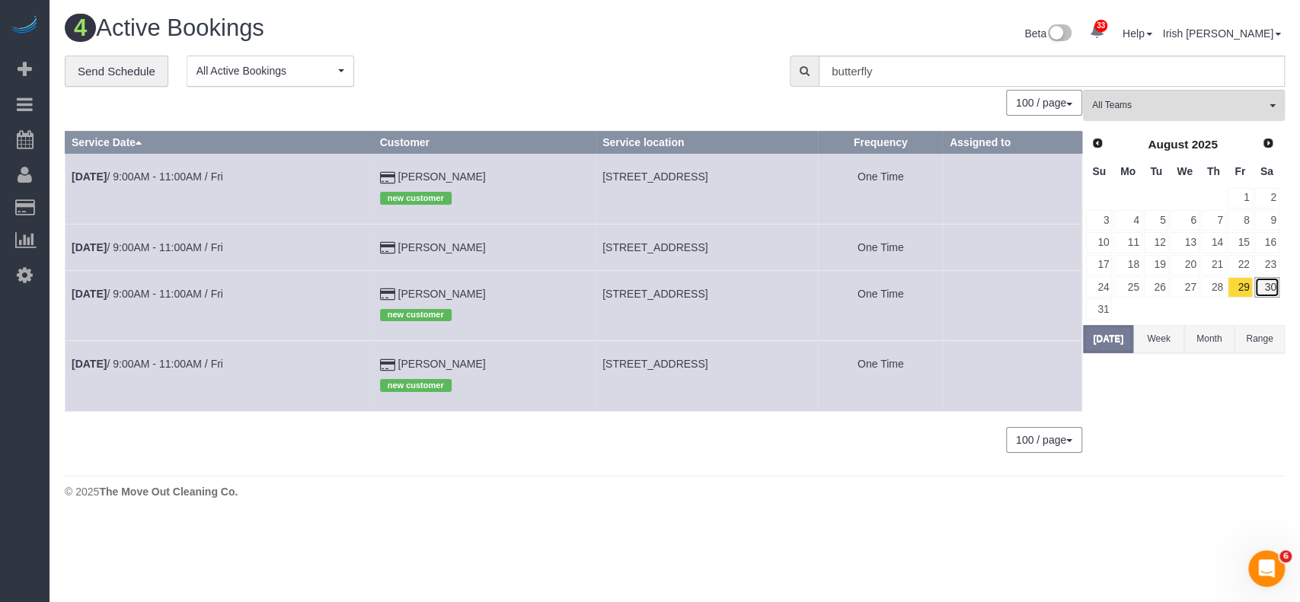
click at [1264, 283] on link "30" at bounding box center [1266, 287] width 25 height 21
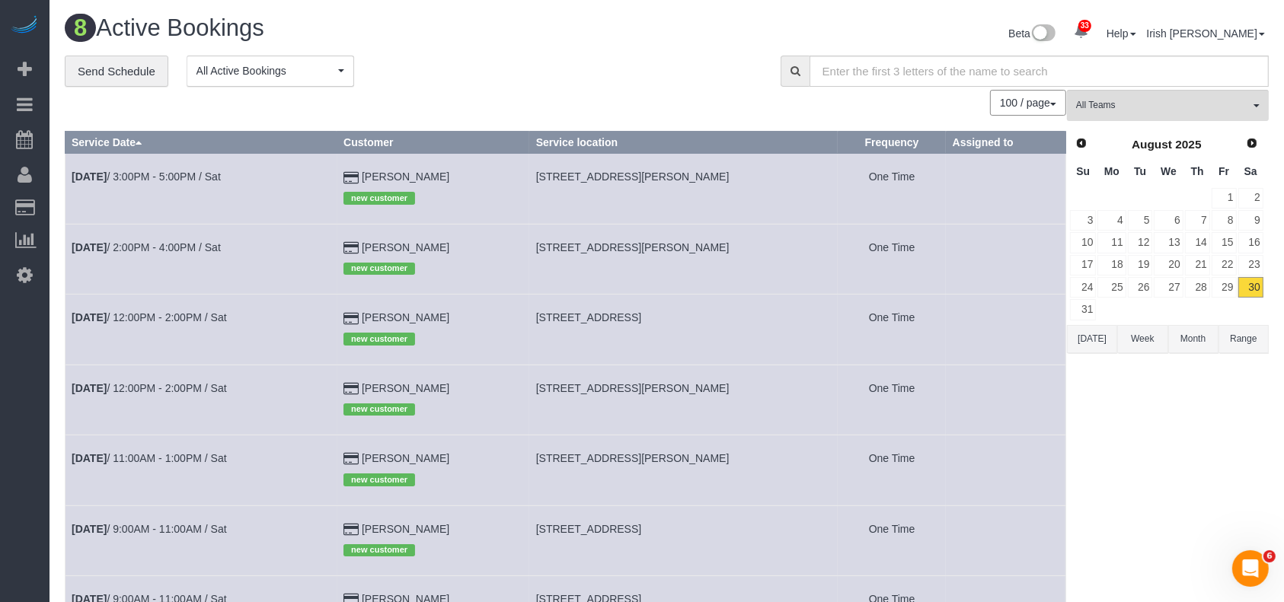
click at [185, 240] on td "[DATE] 2:00PM - 4:00PM / Sat" at bounding box center [201, 259] width 272 height 70
click at [182, 244] on link "[DATE] 2:00PM - 4:00PM / Sat" at bounding box center [146, 247] width 149 height 12
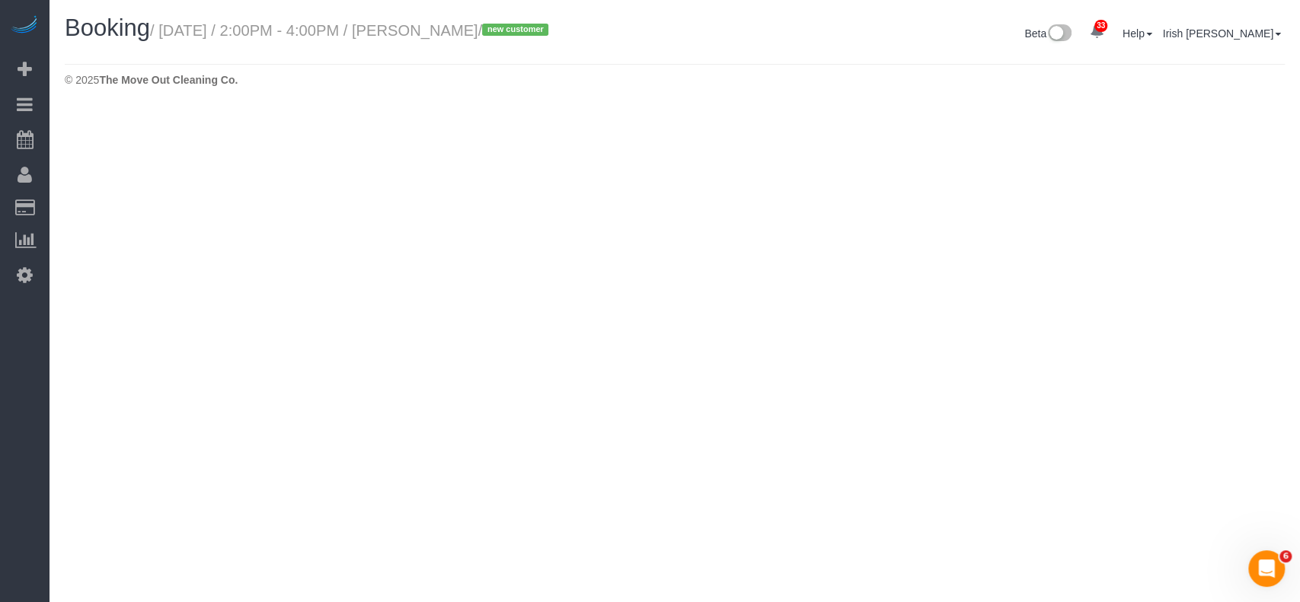
select select "[GEOGRAPHIC_DATA]"
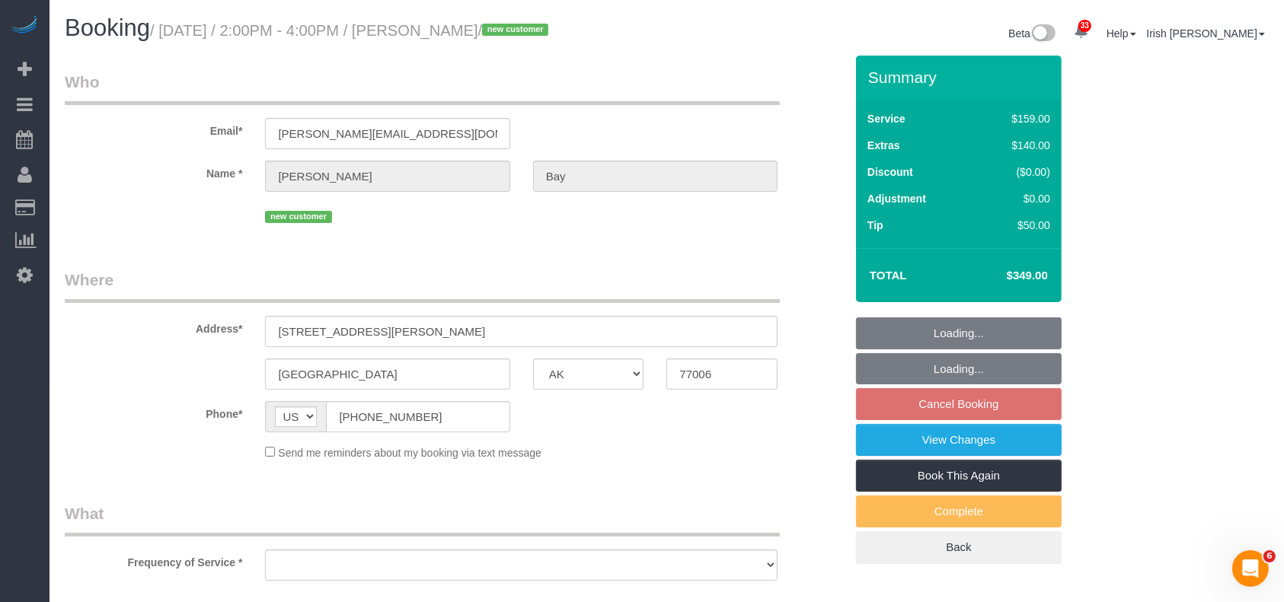
select select "string:fspay-2f229109-a088-45bd-b976-3372ce79408e"
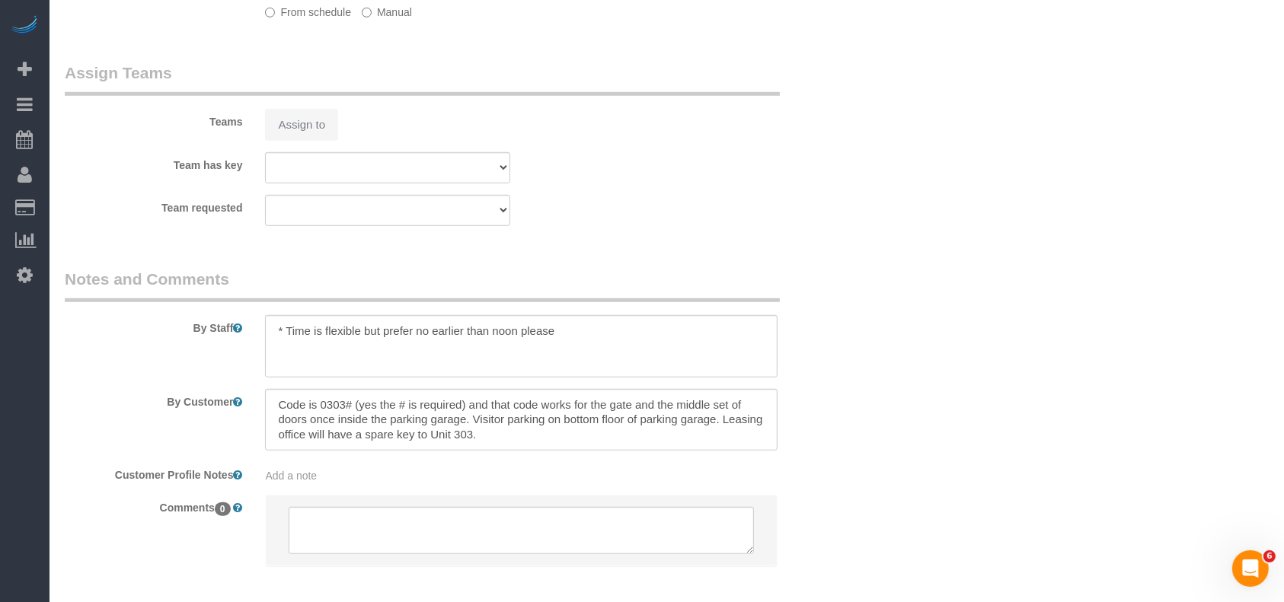
select select "object:11667"
select select "3"
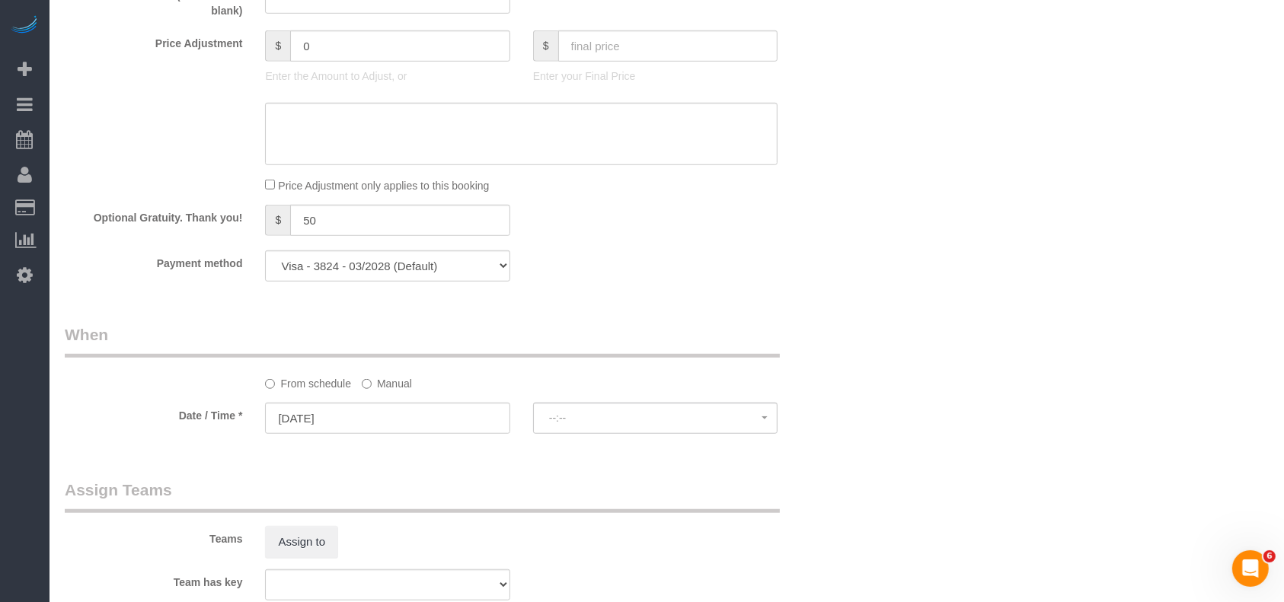
scroll to position [1492, 0]
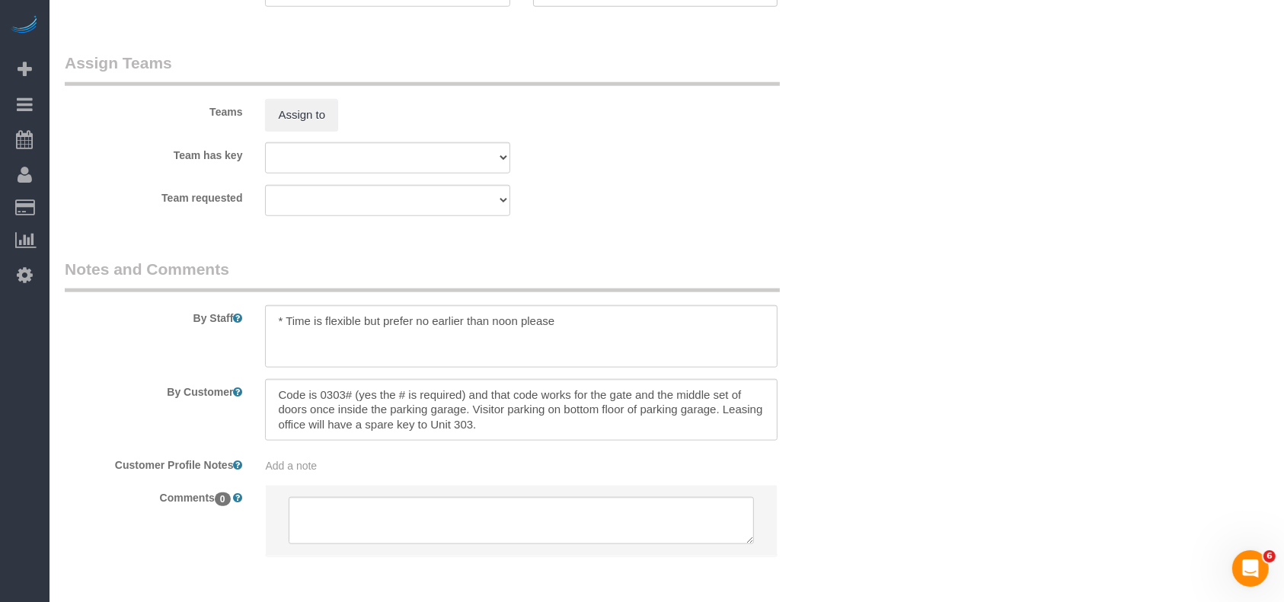
select select "object:11742"
select select "spot405"
drag, startPoint x: 473, startPoint y: 411, endPoint x: 668, endPoint y: 410, distance: 194.9
click at [659, 410] on textarea at bounding box center [521, 410] width 512 height 62
type textarea "Code is 0303# (yes the # is required) and that code works for the gate and the …"
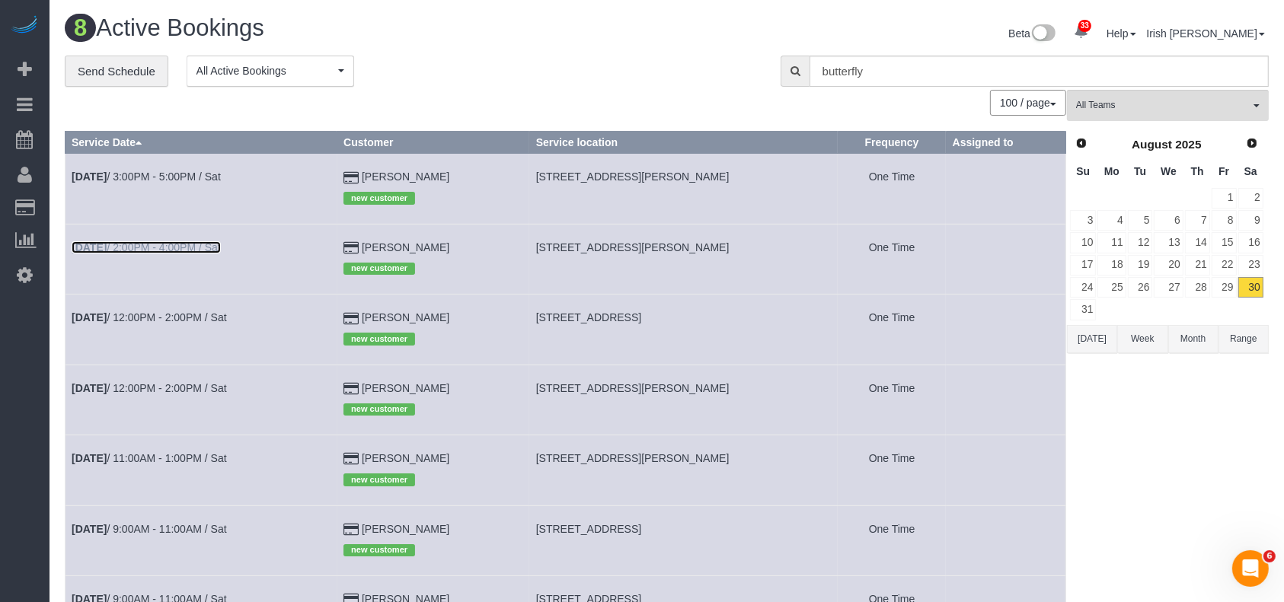
click at [179, 244] on link "[DATE] 2:00PM - 4:00PM / Sat" at bounding box center [146, 247] width 149 height 12
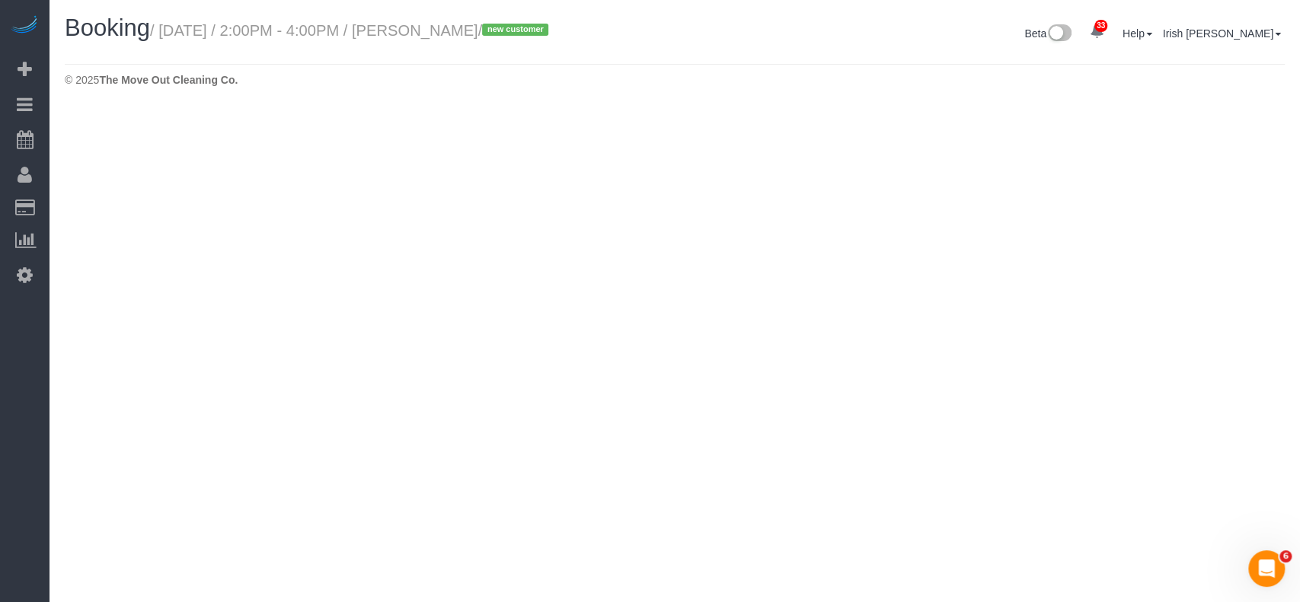
select select "[GEOGRAPHIC_DATA]"
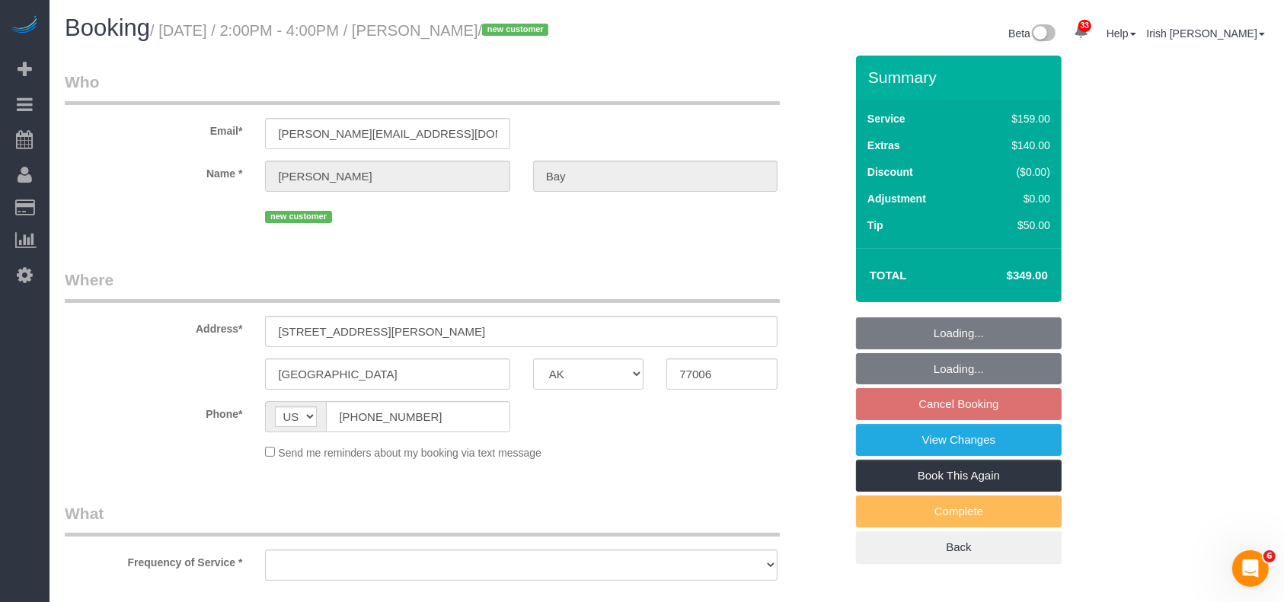
select select "string:fspay-2f229109-a088-45bd-b976-3372ce79408e"
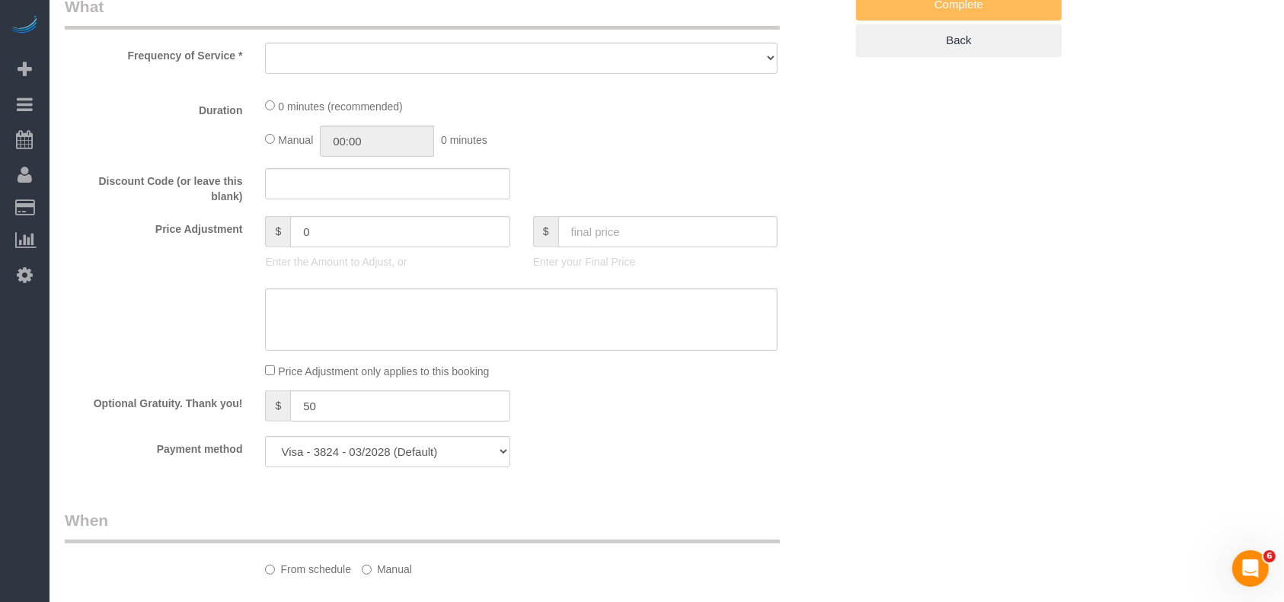
select select "object:12265"
select select "spot430"
select select "object:12324"
select select "3"
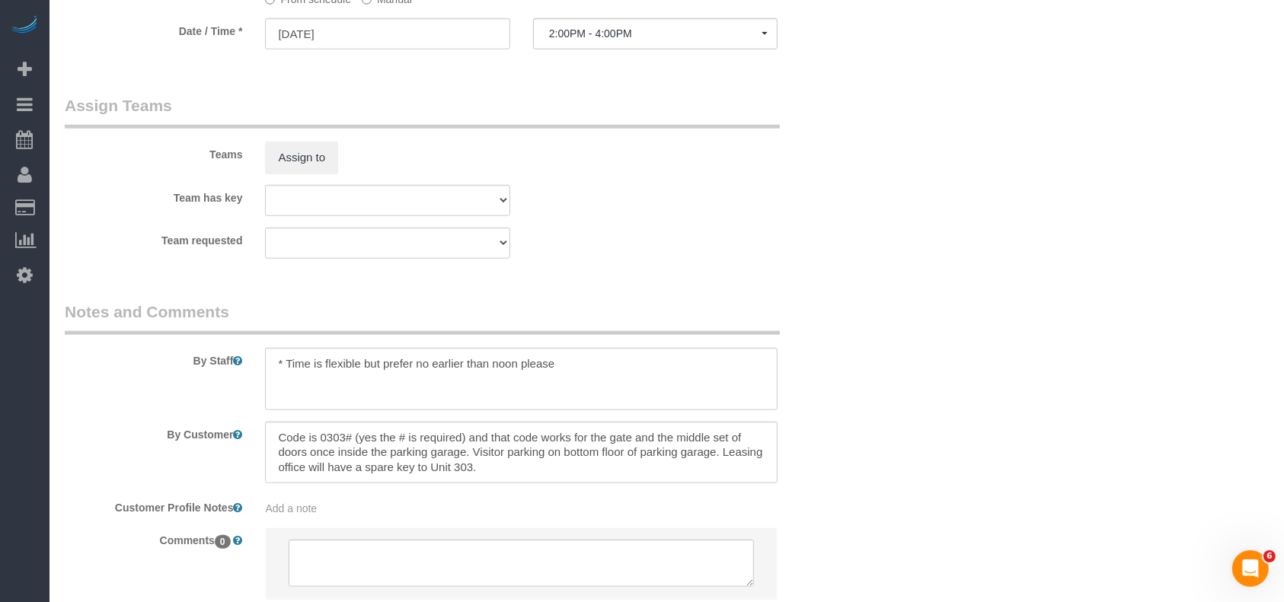
scroll to position [1523, 0]
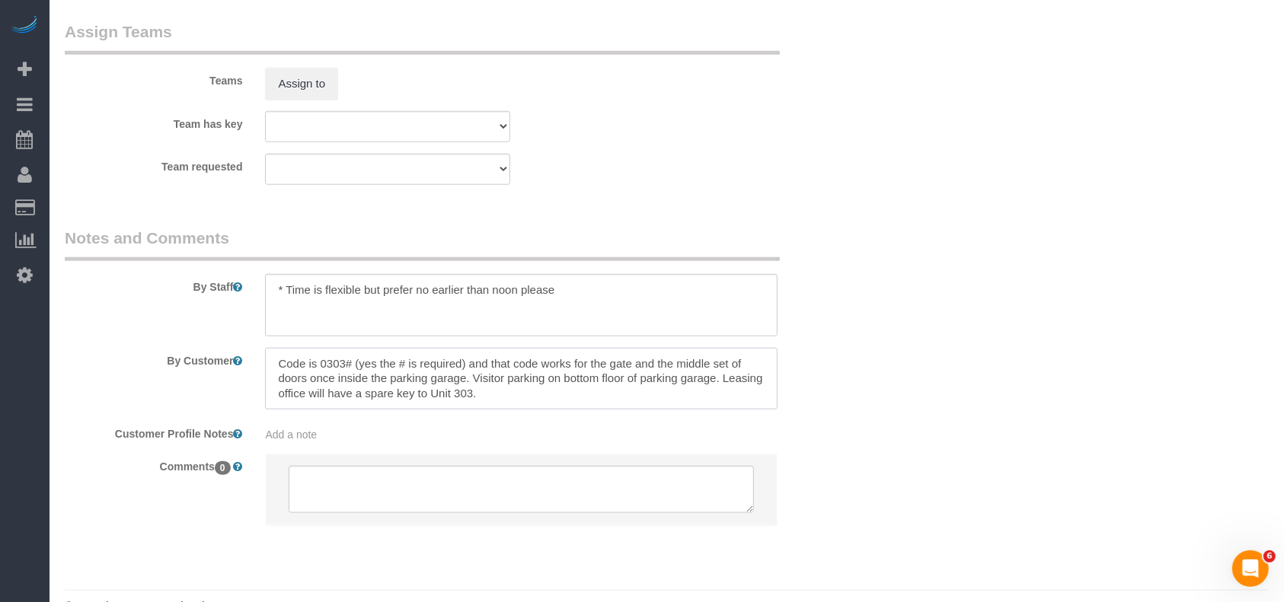
drag, startPoint x: 500, startPoint y: 382, endPoint x: 610, endPoint y: 509, distance: 167.8
click at [717, 386] on textarea at bounding box center [521, 379] width 512 height 62
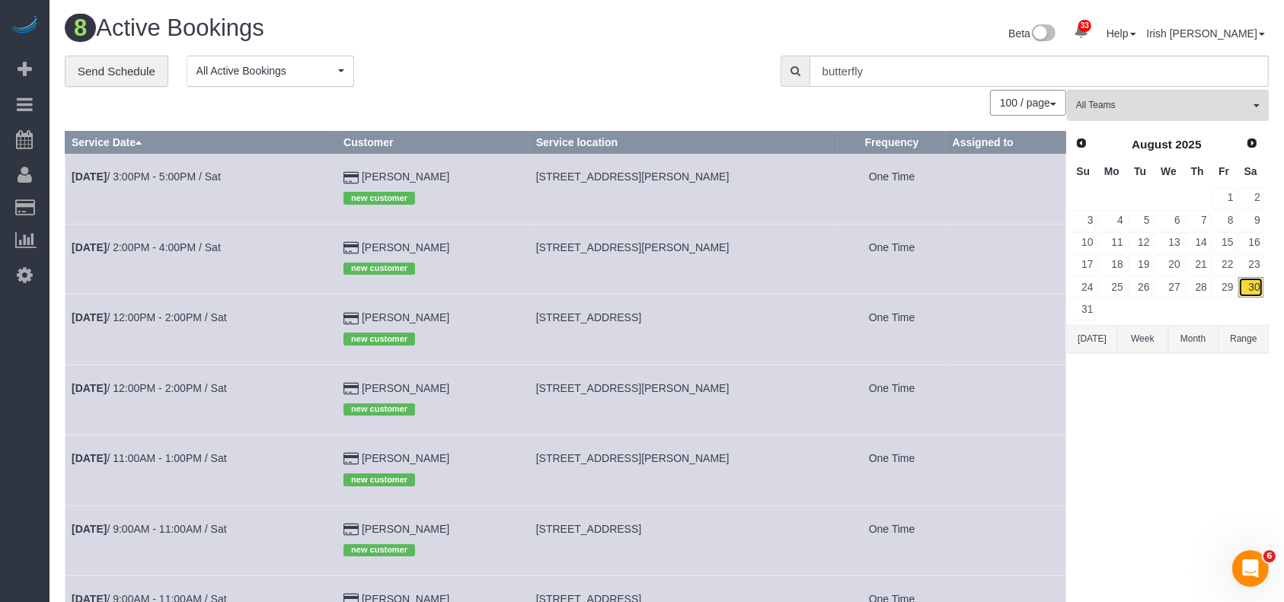
click at [1260, 282] on link "30" at bounding box center [1250, 287] width 25 height 21
click at [200, 533] on link "[DATE] 9:00AM - 11:00AM / Sat" at bounding box center [149, 529] width 155 height 12
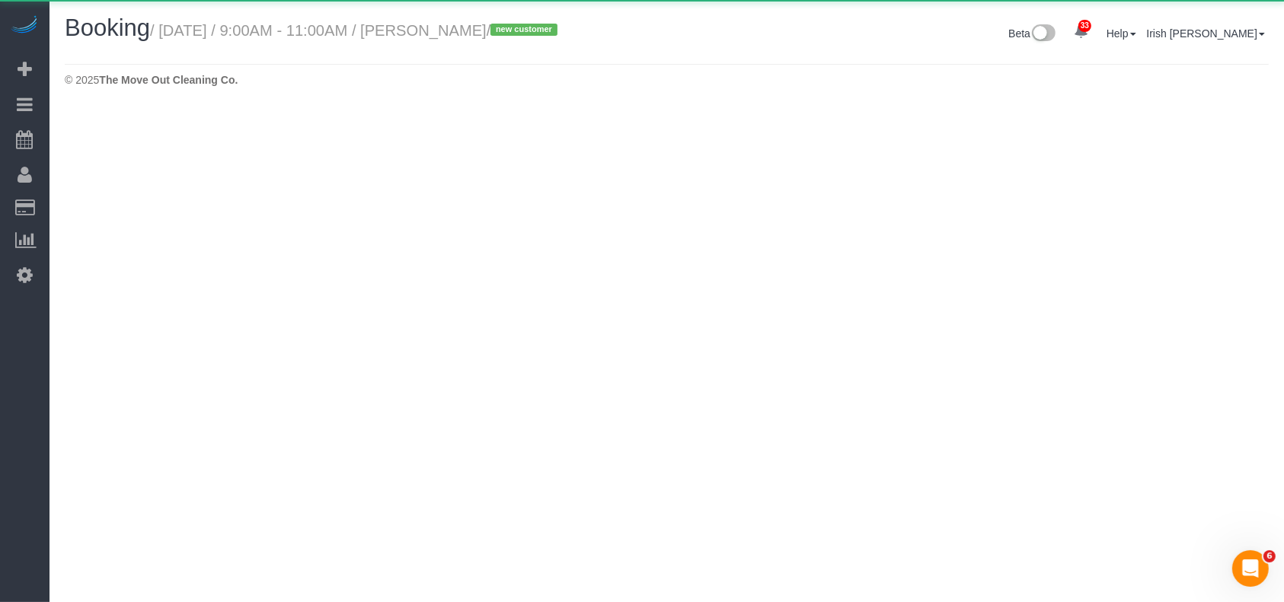
select select "[GEOGRAPHIC_DATA]"
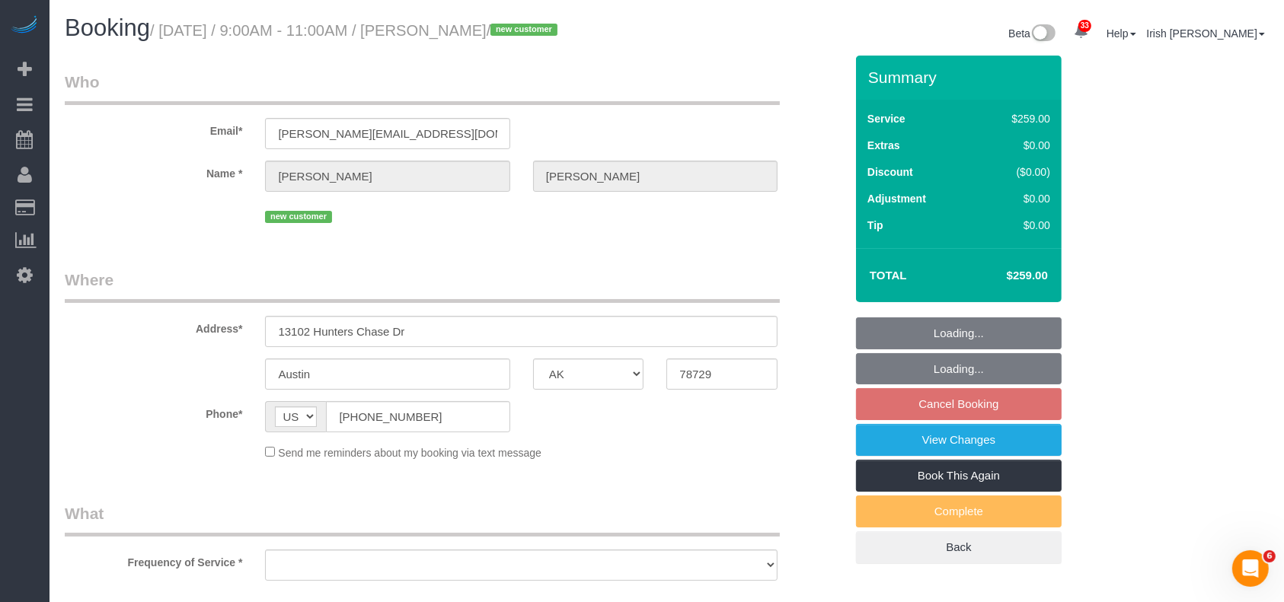
select select "object:13219"
select select "string:fspay-a4574889-7166-41a6-9703-c88ab2d48cfc"
select select "3"
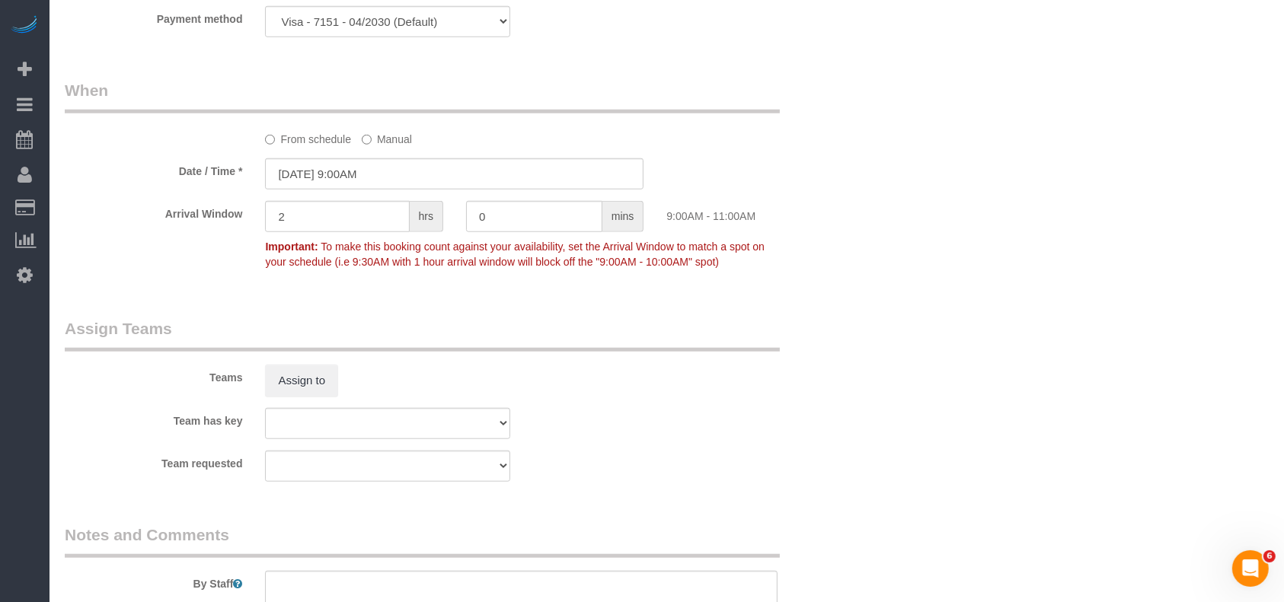
scroll to position [1523, 0]
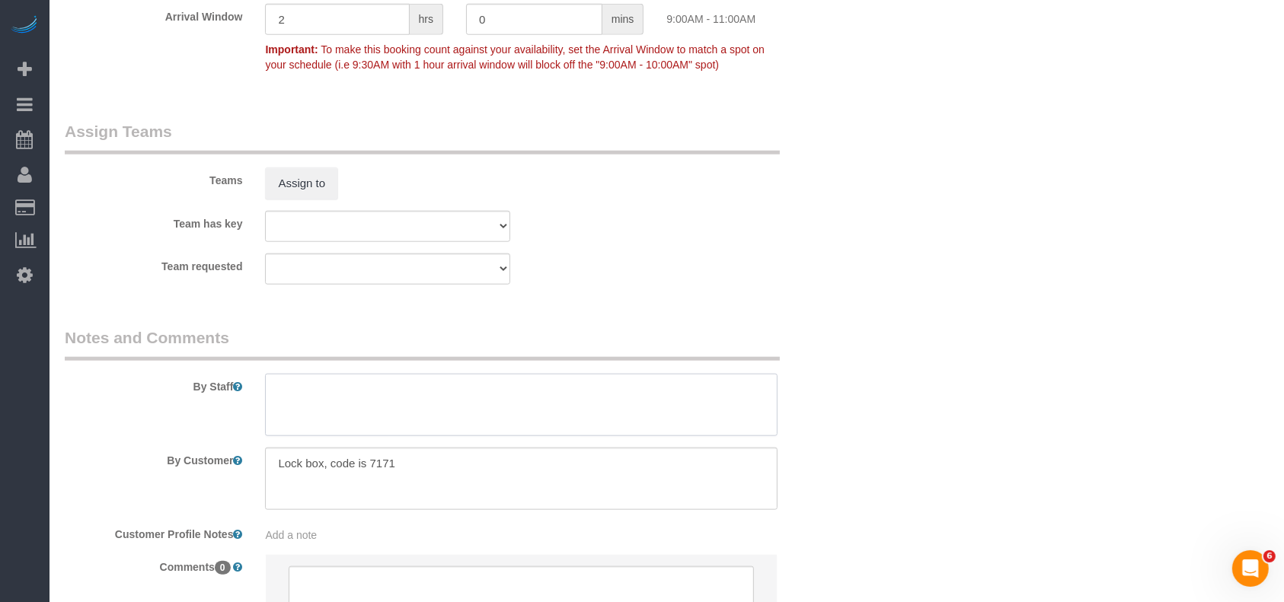
click at [356, 403] on textarea at bounding box center [521, 405] width 512 height 62
type textarea "*"
paste textarea "- please wear shoe covers when on the marble floors and please do not set anyth…"
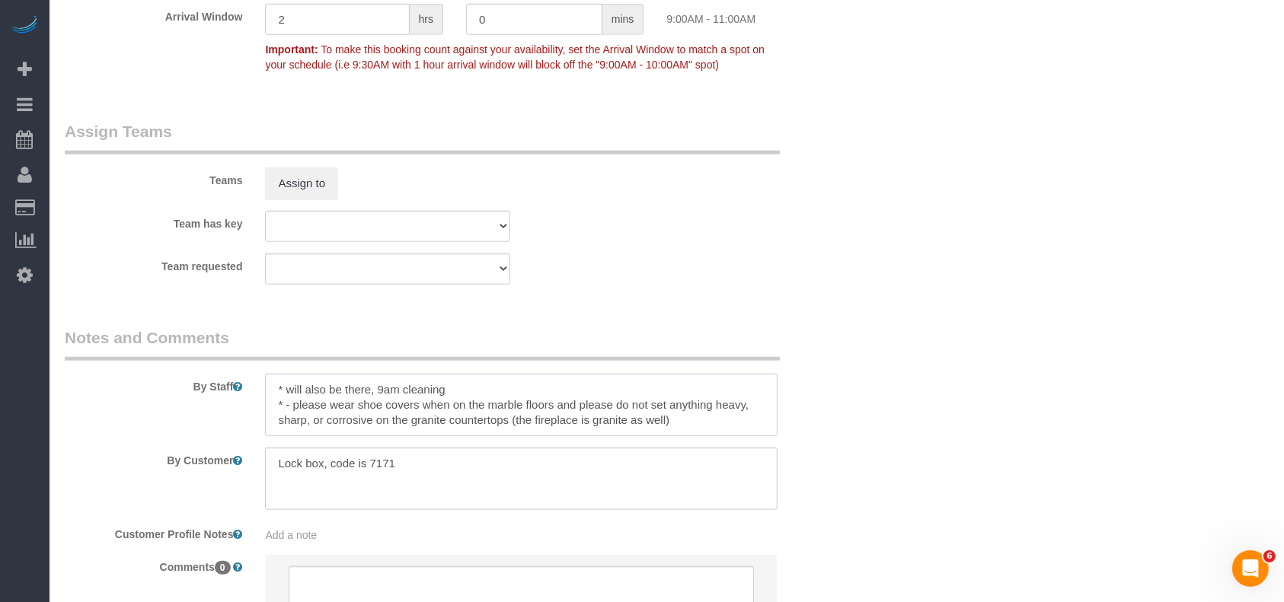
drag, startPoint x: 551, startPoint y: 424, endPoint x: 285, endPoint y: 402, distance: 267.4
click at [285, 402] on textarea at bounding box center [521, 405] width 512 height 62
paste textarea "The windows, window frames, baseboards, cabinets, and the LVP flooring on stair…"
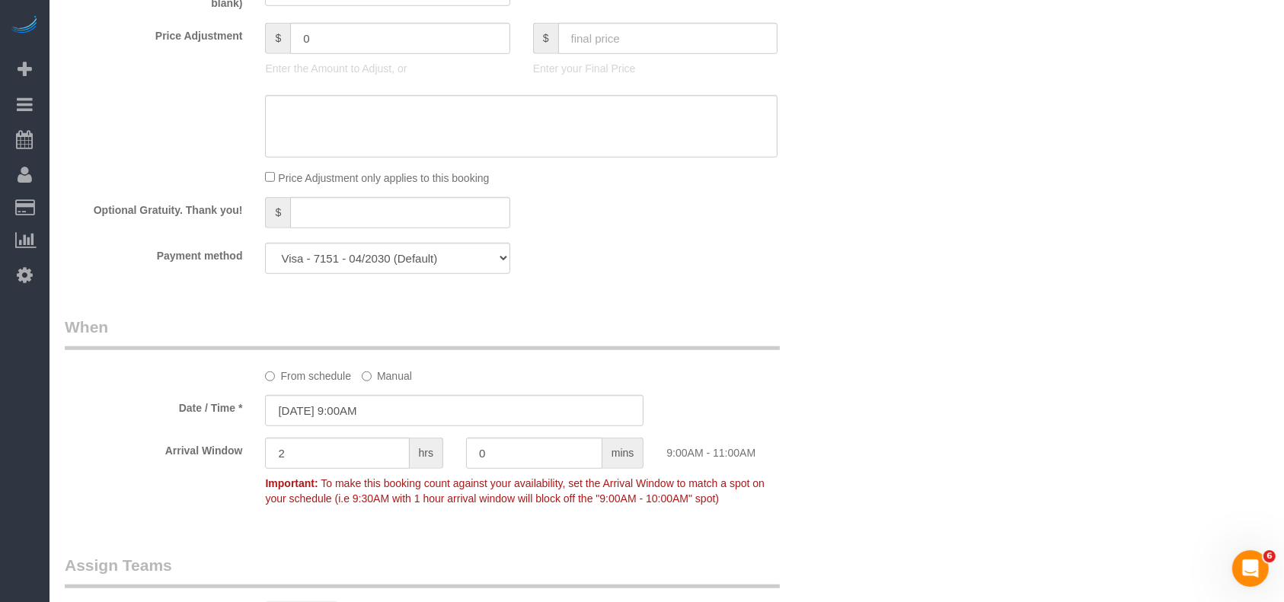
scroll to position [1116, 0]
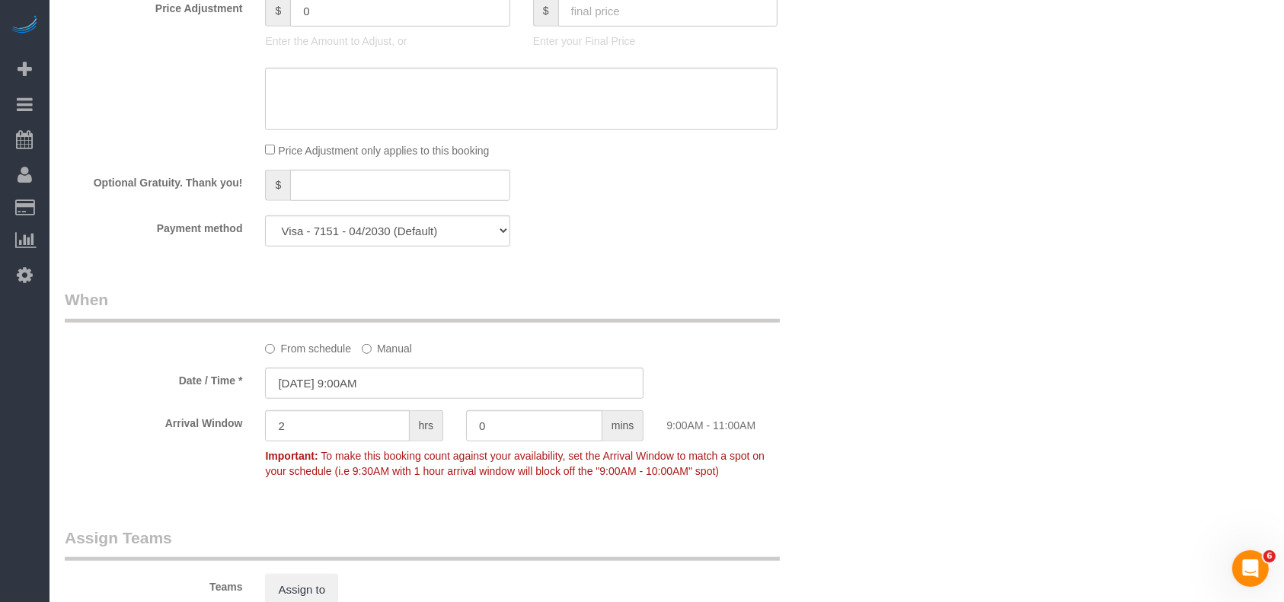
type textarea "* will also be there, 9am cleaning * The windows, window frames, baseboards, ca…"
drag, startPoint x: 321, startPoint y: 12, endPoint x: 240, endPoint y: 5, distance: 81.0
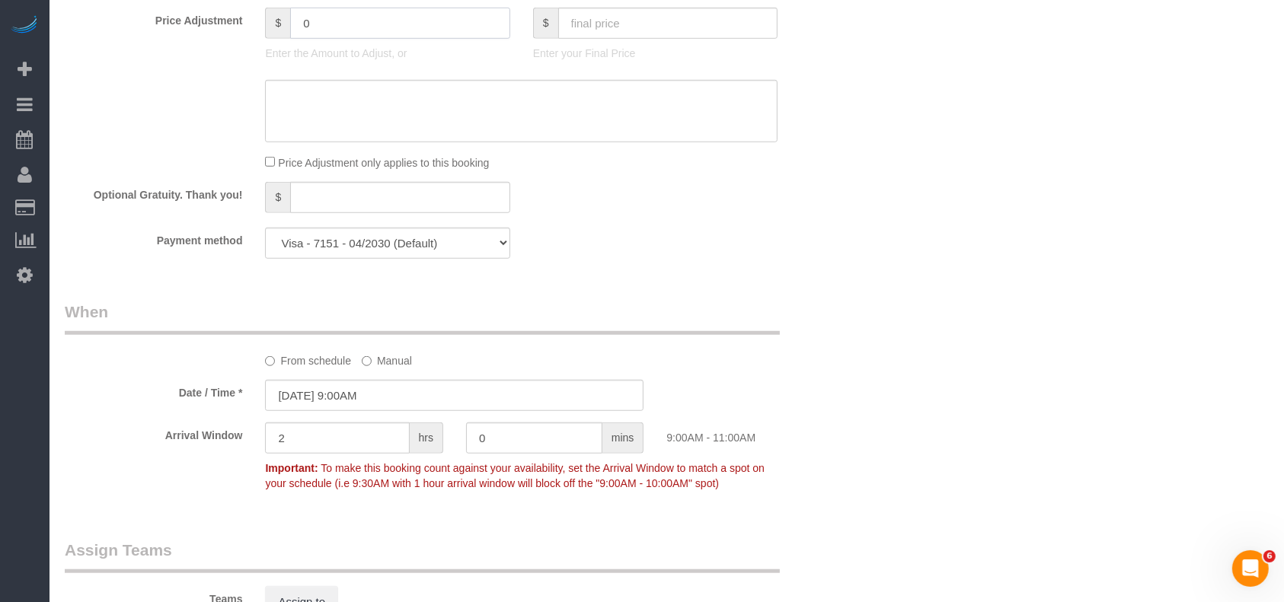
drag, startPoint x: 346, startPoint y: 27, endPoint x: 233, endPoint y: 29, distance: 113.5
click at [233, 29] on div "Price Adjustment $ 0 Enter the Amount to Adjust, or $ Enter your Final Price" at bounding box center [454, 38] width 803 height 61
click at [257, 21] on div "$ -20 Enter the Amount to Adjust, or" at bounding box center [387, 38] width 267 height 61
type input "-20"
click at [295, 108] on textarea at bounding box center [521, 111] width 512 height 62
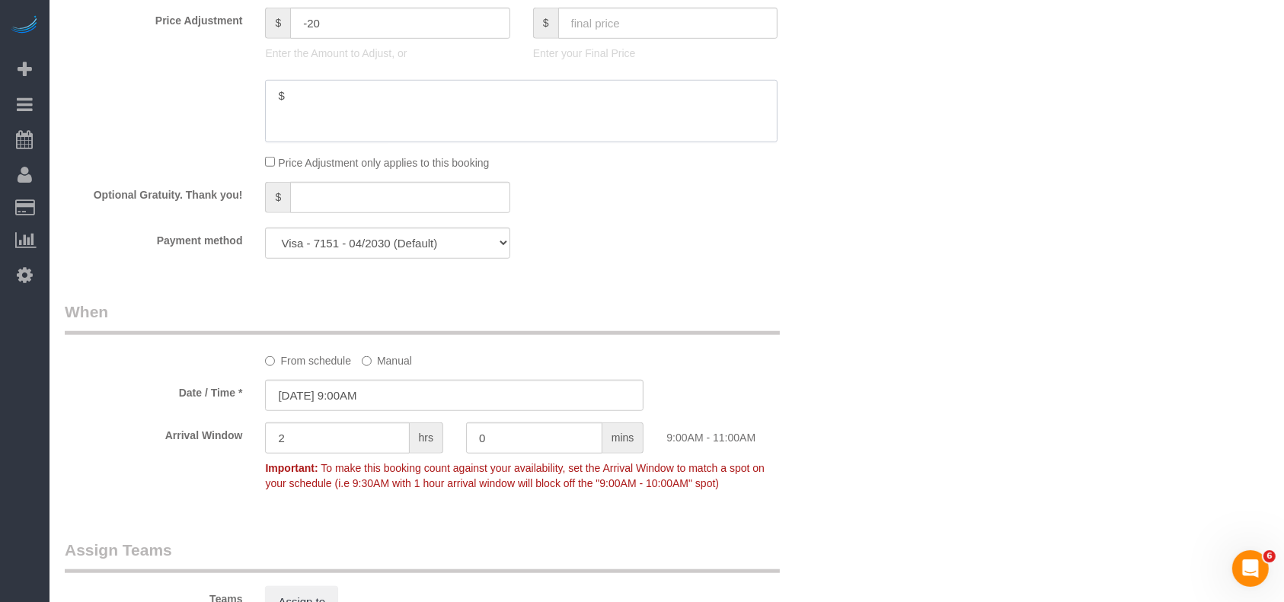
paste textarea "-20"
click at [286, 99] on textarea at bounding box center [521, 111] width 512 height 62
click at [286, 100] on textarea at bounding box center [521, 111] width 512 height 62
click at [286, 99] on textarea at bounding box center [521, 111] width 512 height 62
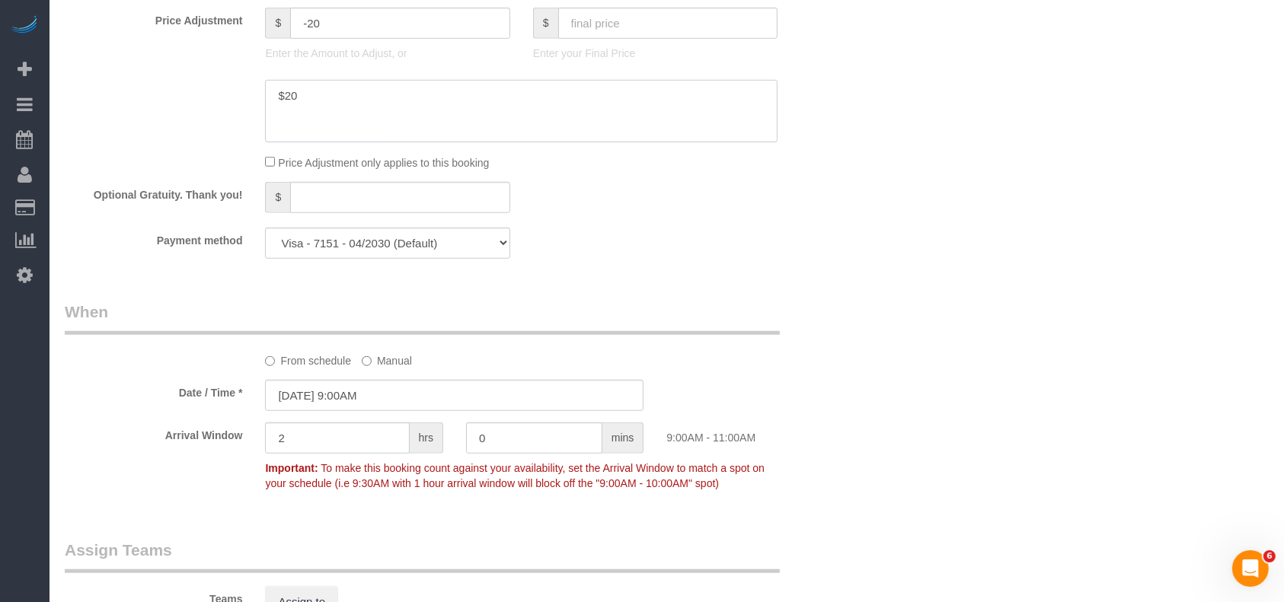
click at [310, 94] on textarea at bounding box center [521, 111] width 512 height 62
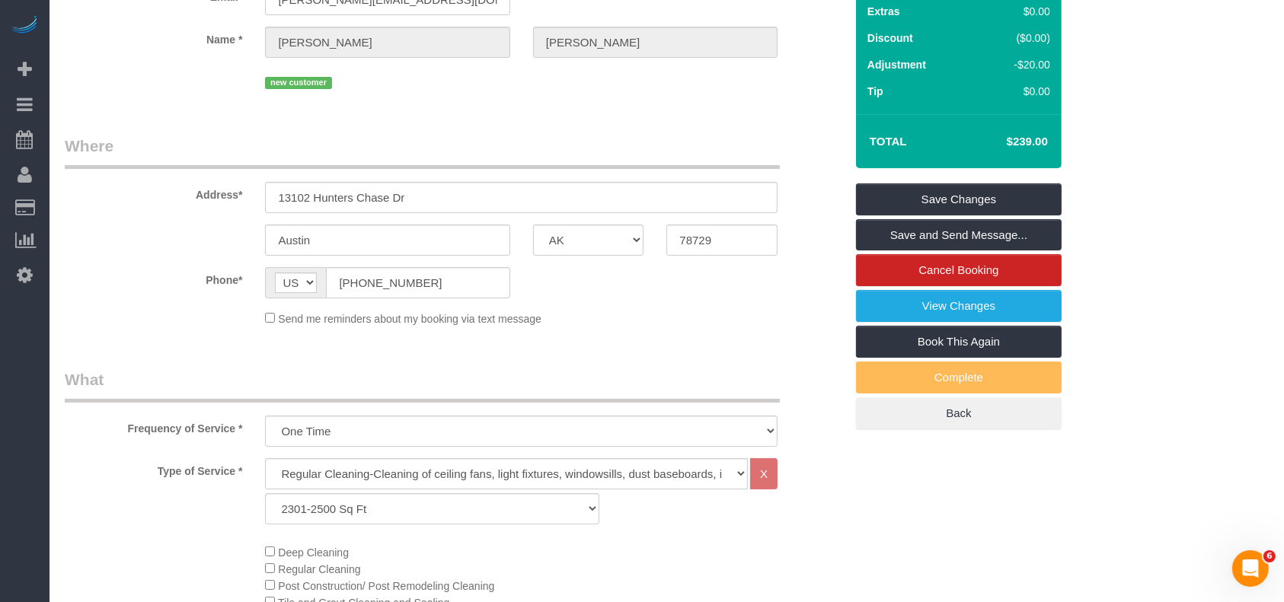
scroll to position [89, 0]
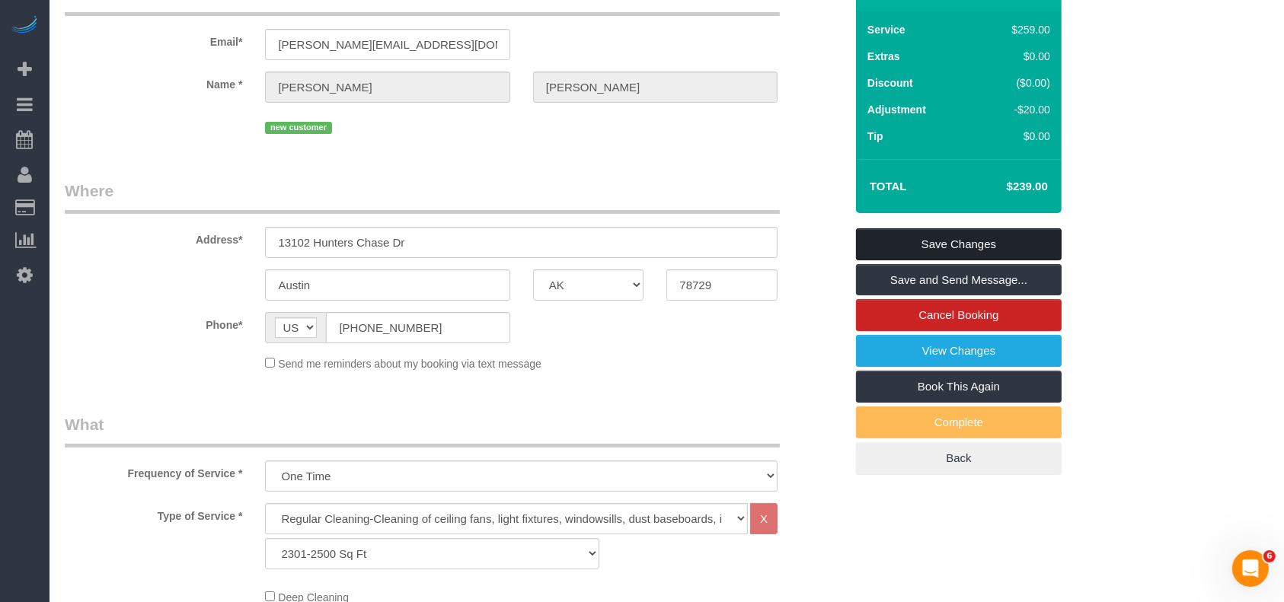
type textarea "$20 off applied"
click at [949, 238] on link "Save Changes" at bounding box center [959, 244] width 206 height 32
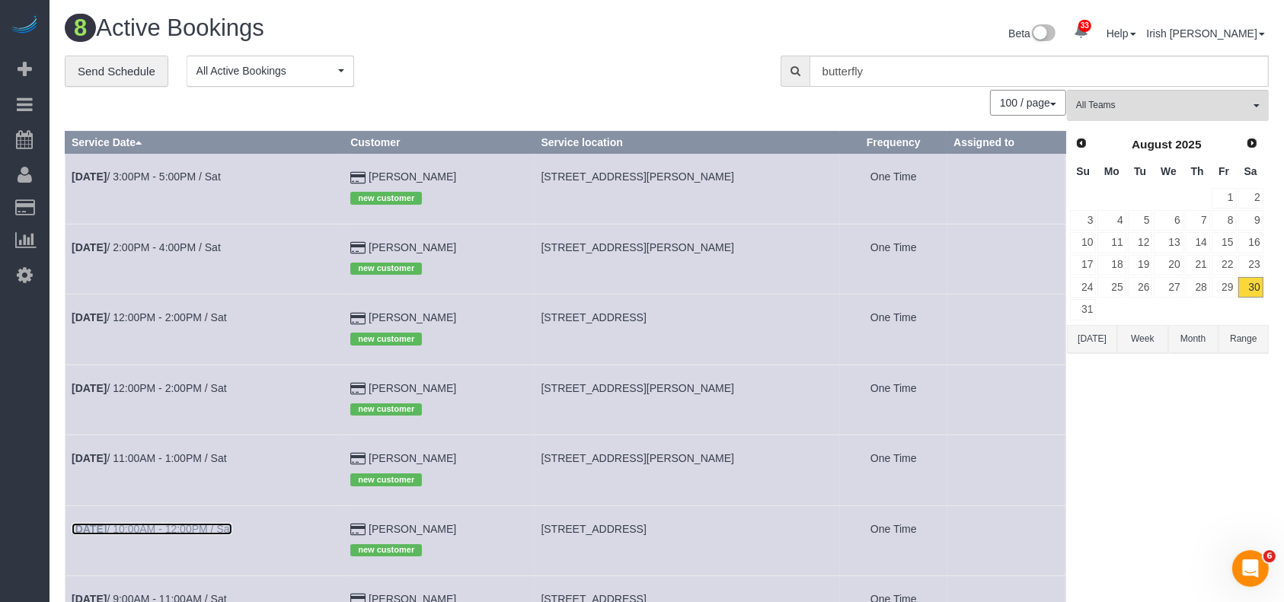
click at [156, 527] on link "[DATE] 10:00AM - 12:00PM / Sat" at bounding box center [152, 529] width 161 height 12
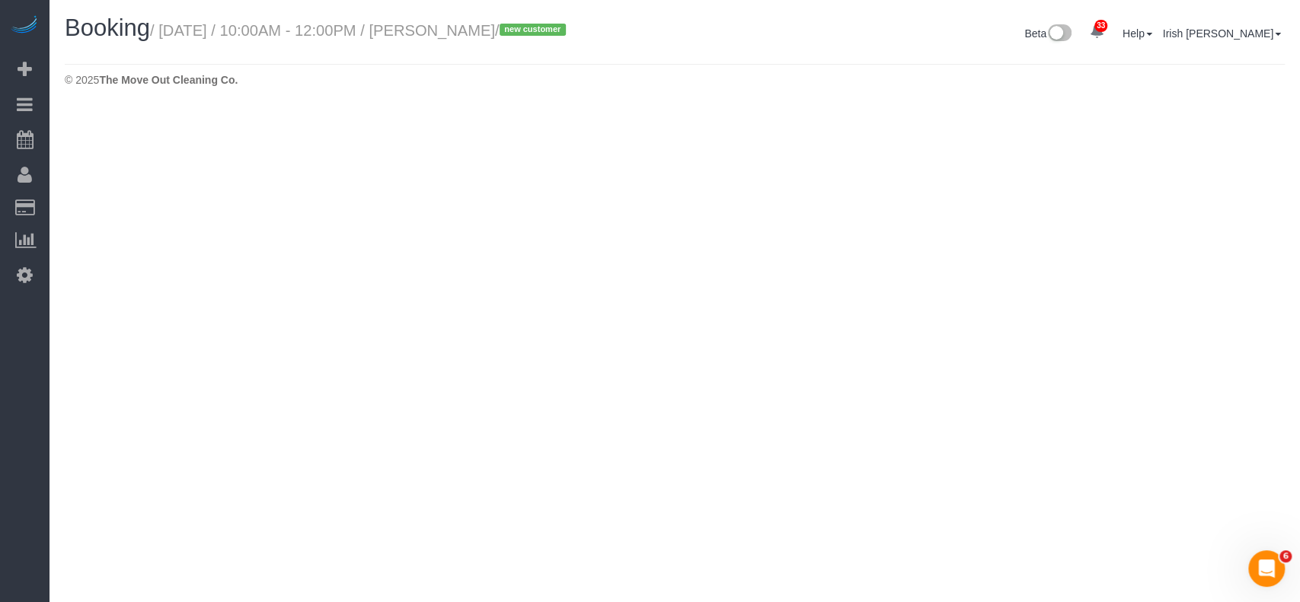
select select "[GEOGRAPHIC_DATA]"
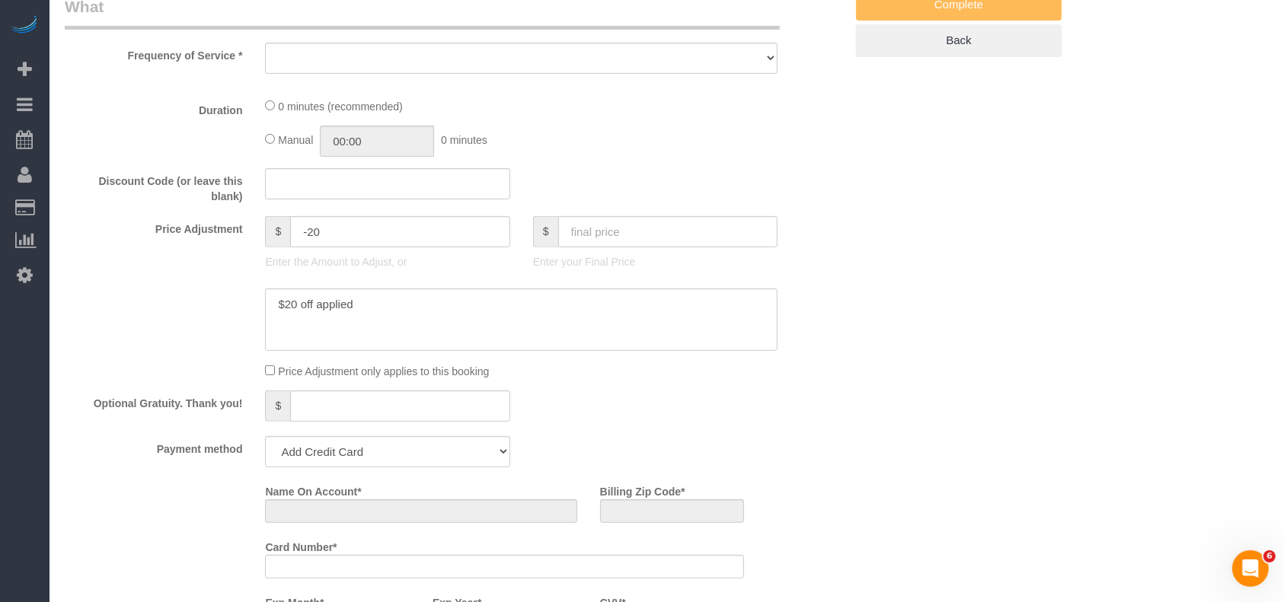
select select "object:13731"
select select "string:fspay-a4574889-7166-41a6-9703-c88ab2d48cfc"
select select "spot478"
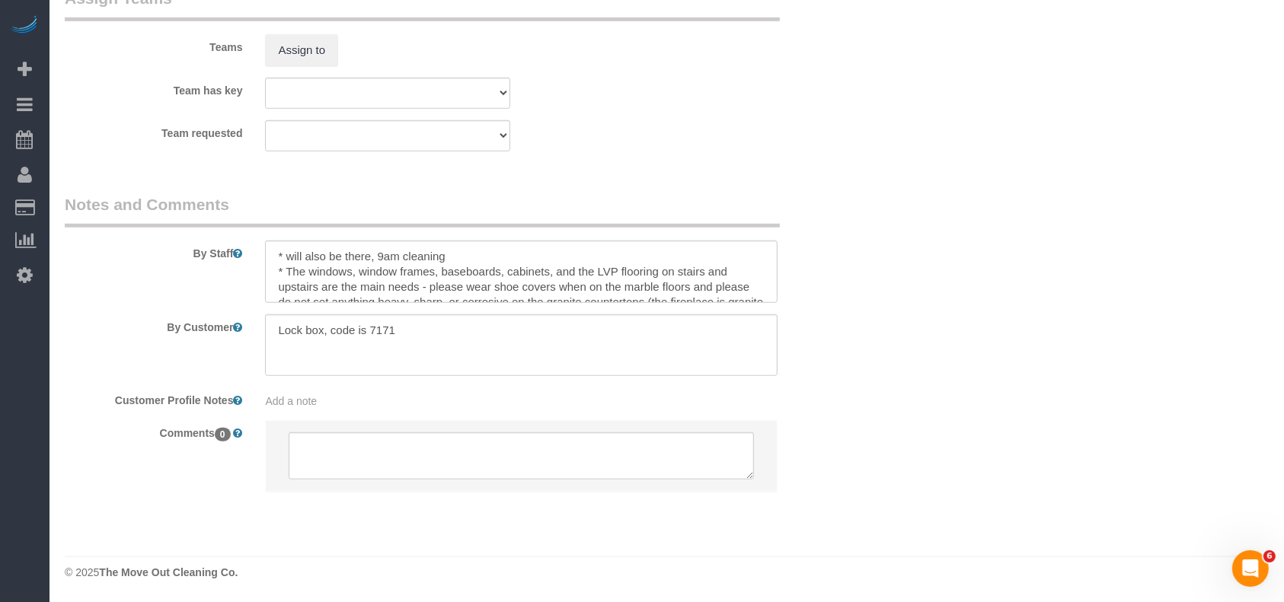
select select "object:13809"
select select "3"
click at [459, 244] on textarea at bounding box center [521, 272] width 512 height 62
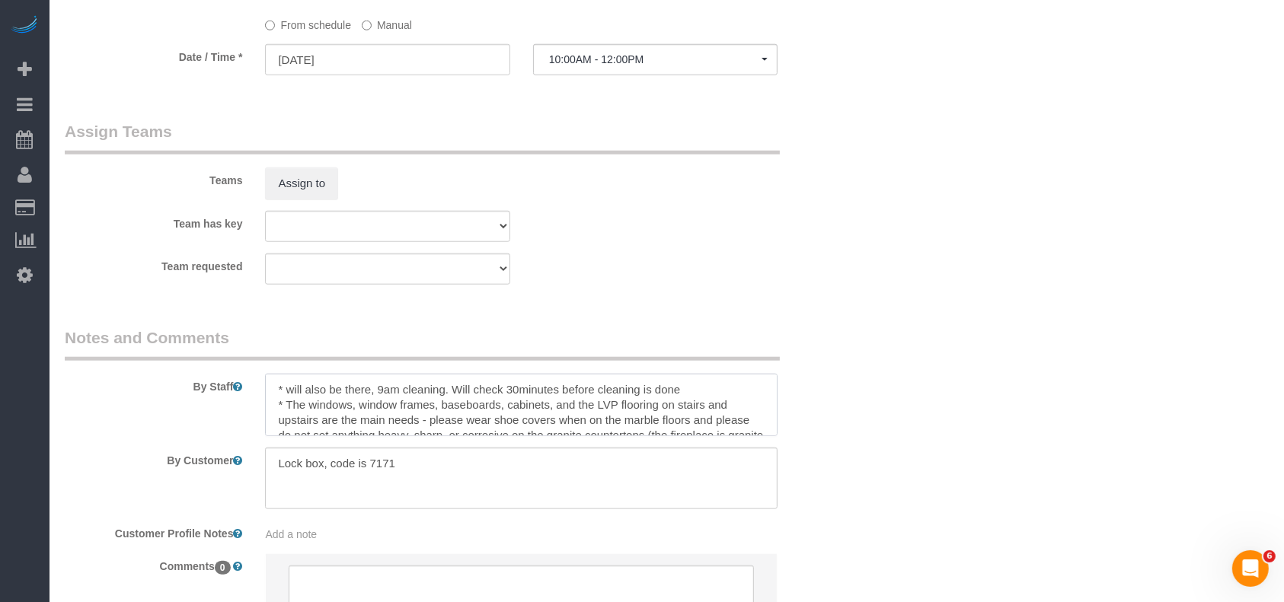
scroll to position [1474, 0]
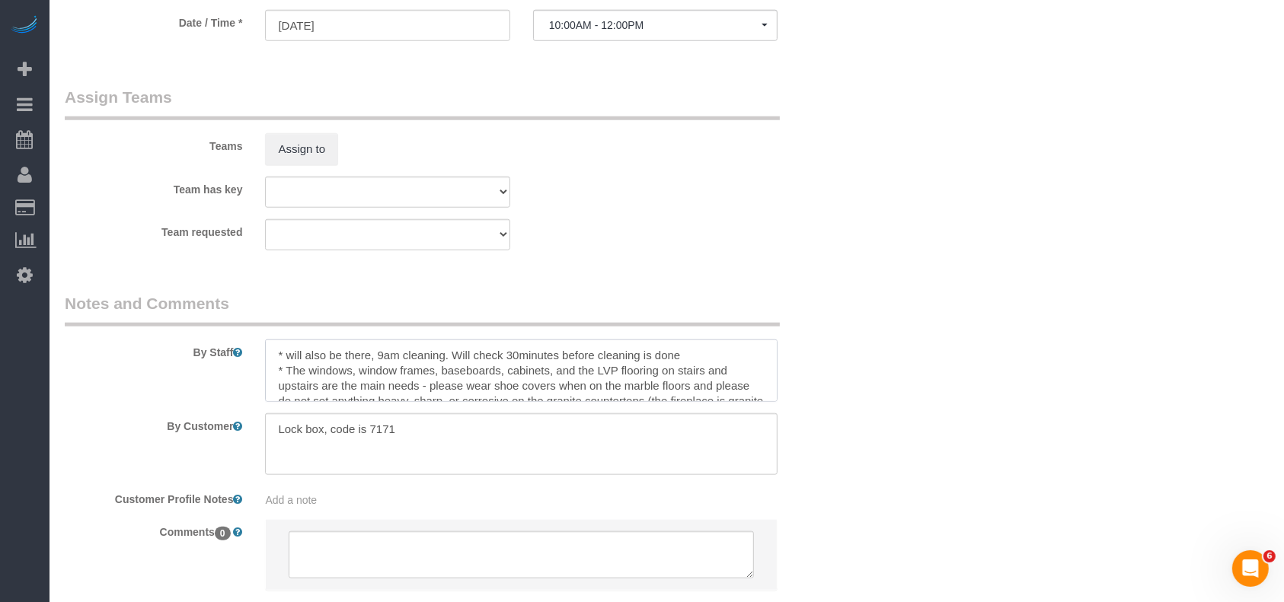
drag, startPoint x: 452, startPoint y: 355, endPoint x: 905, endPoint y: 301, distance: 457.0
click at [738, 366] on textarea at bounding box center [521, 371] width 512 height 62
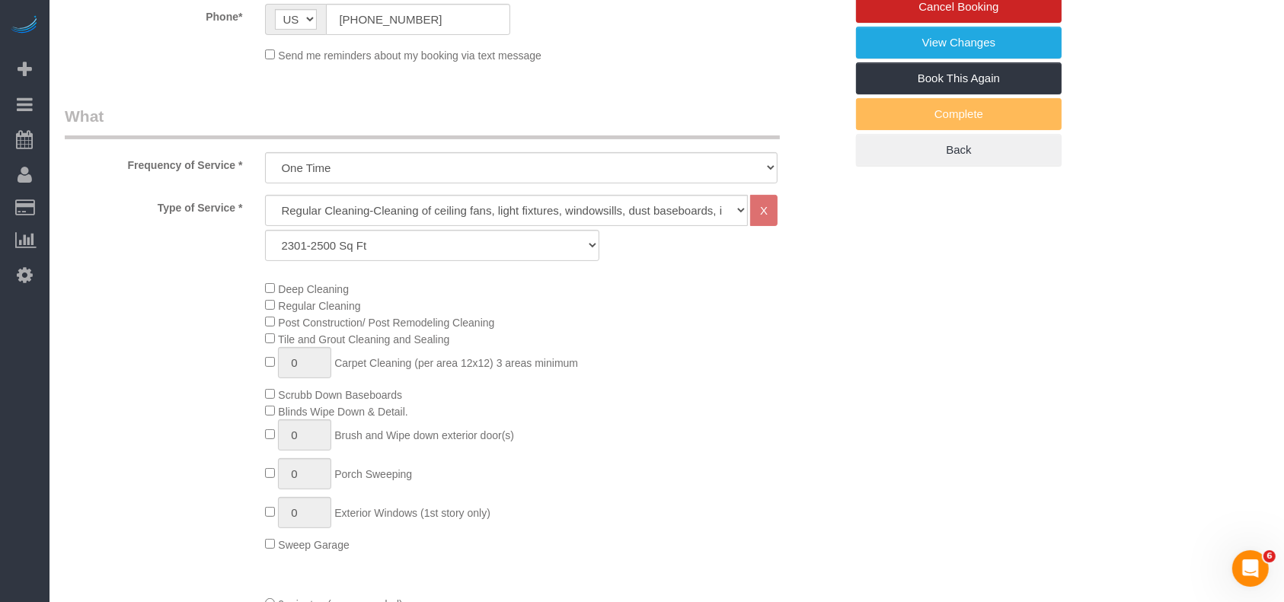
scroll to position [256, 0]
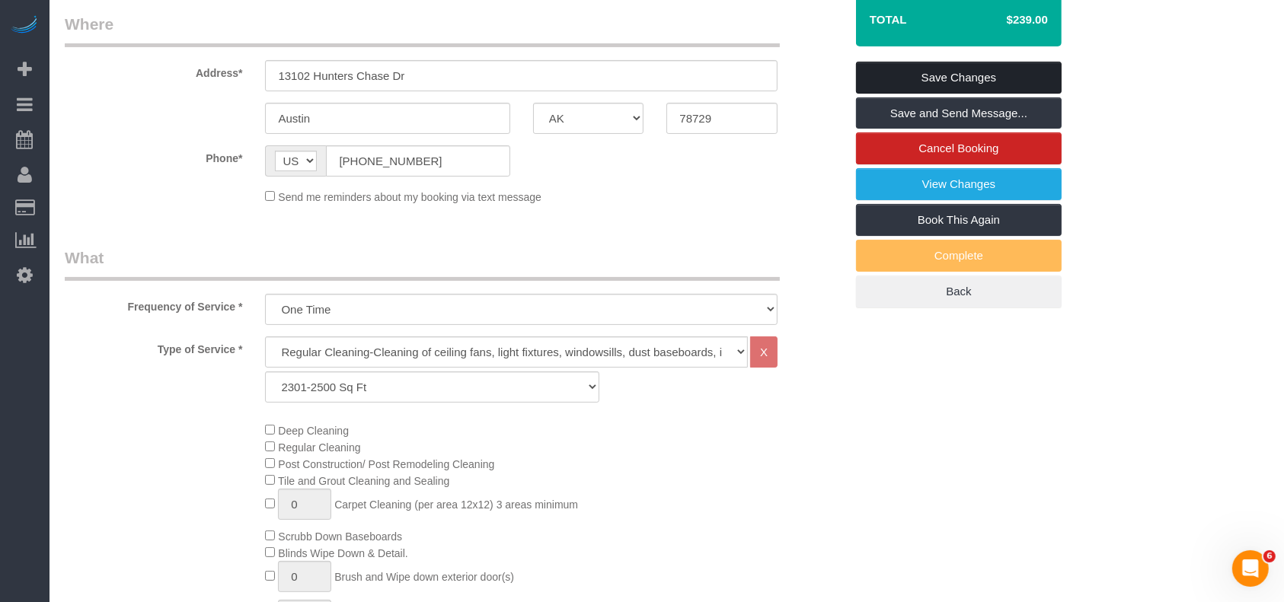
type textarea "* will also be there, 9am cleaning. Will check 30minutes before cleaning is don…"
drag, startPoint x: 1014, startPoint y: 76, endPoint x: 531, endPoint y: 478, distance: 628.3
click at [1013, 75] on link "Save Changes" at bounding box center [959, 78] width 206 height 32
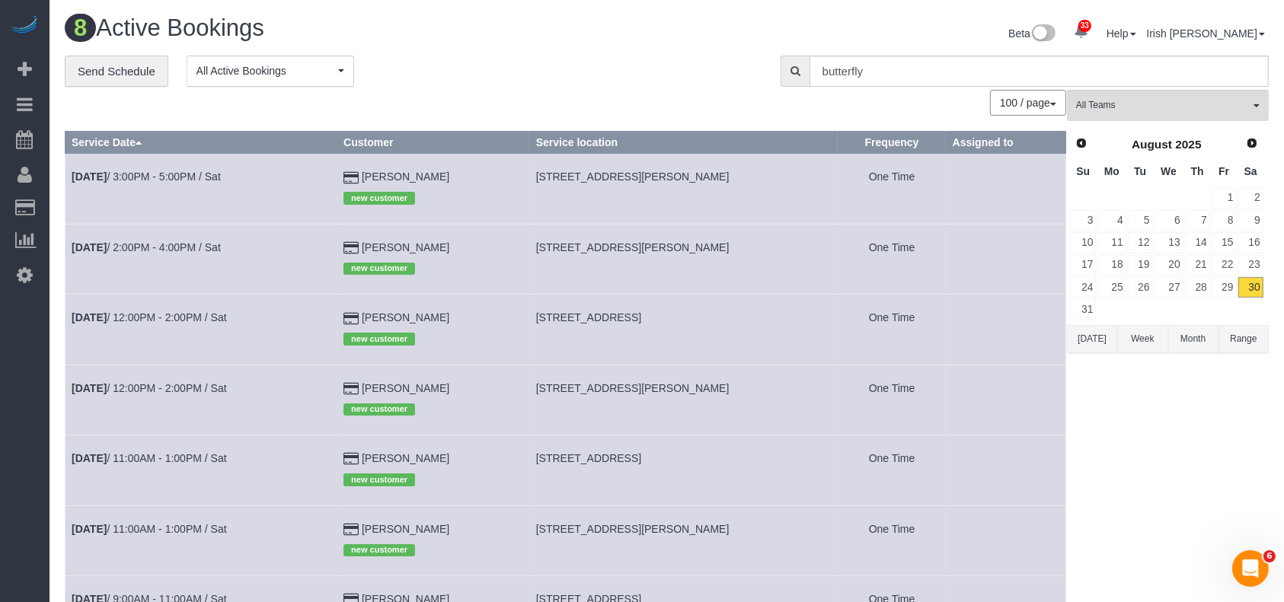
click at [16, 448] on div "33 Beta Your Notifications You have 0 alerts × You have 2 to charge for [DATE] …" at bounding box center [24, 301] width 49 height 602
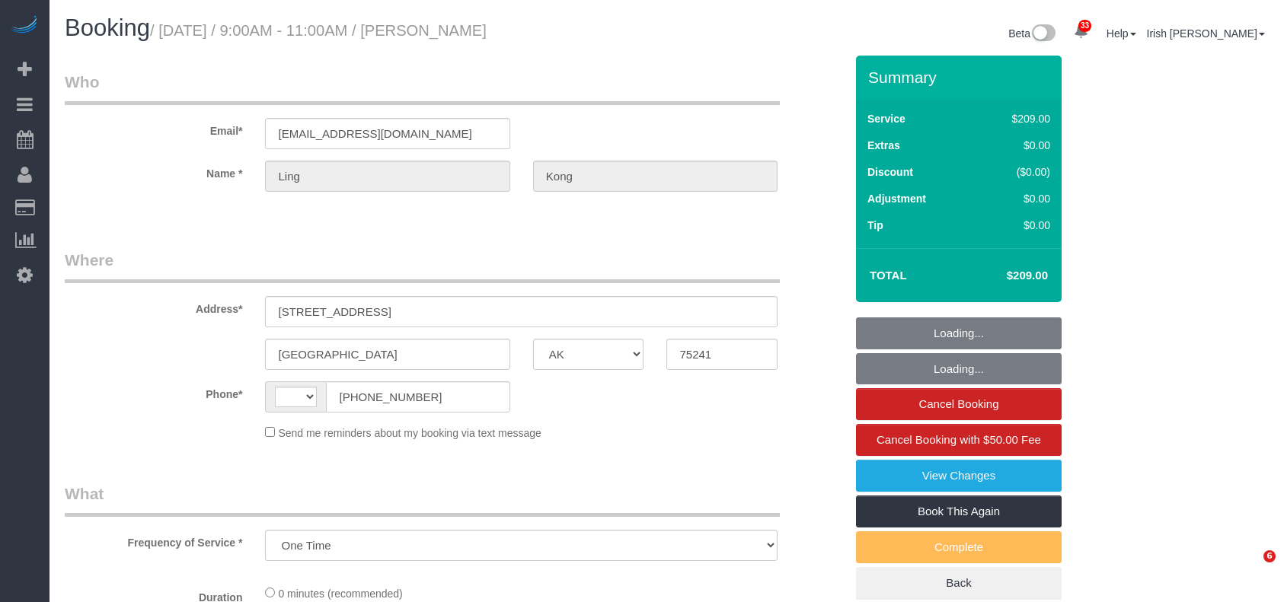
select select "[GEOGRAPHIC_DATA]"
select select "string:fspay-467fe19d-97f3-48ad-833f-c87be1560f19"
select select "object:1080"
select select "string:US"
select select "3"
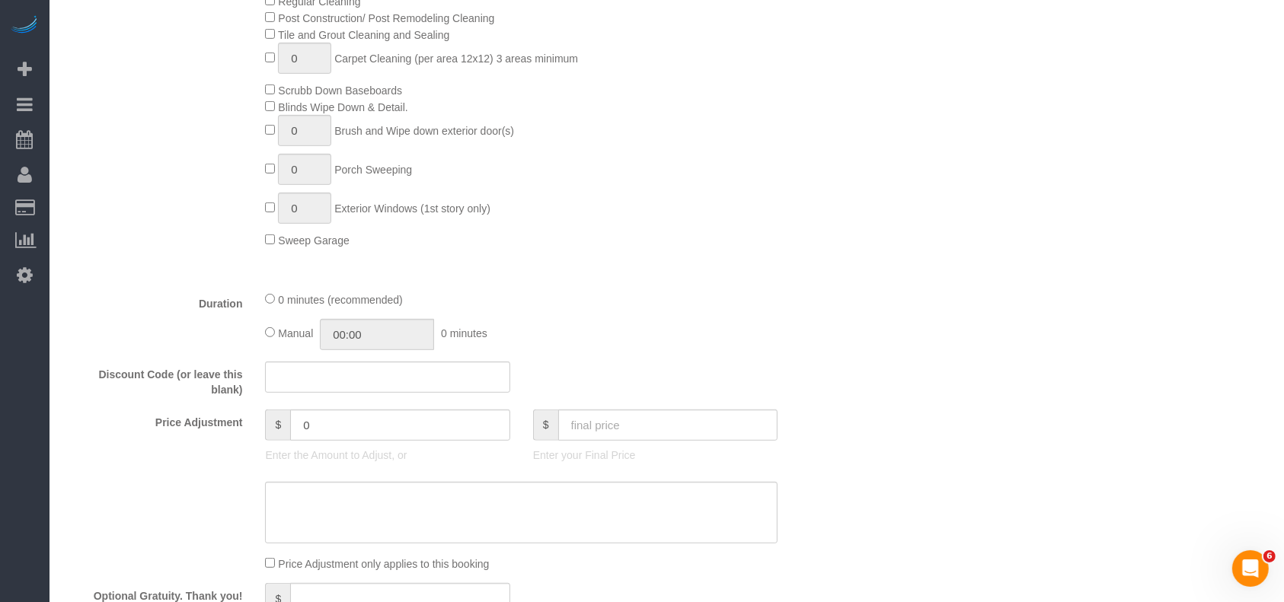
scroll to position [812, 0]
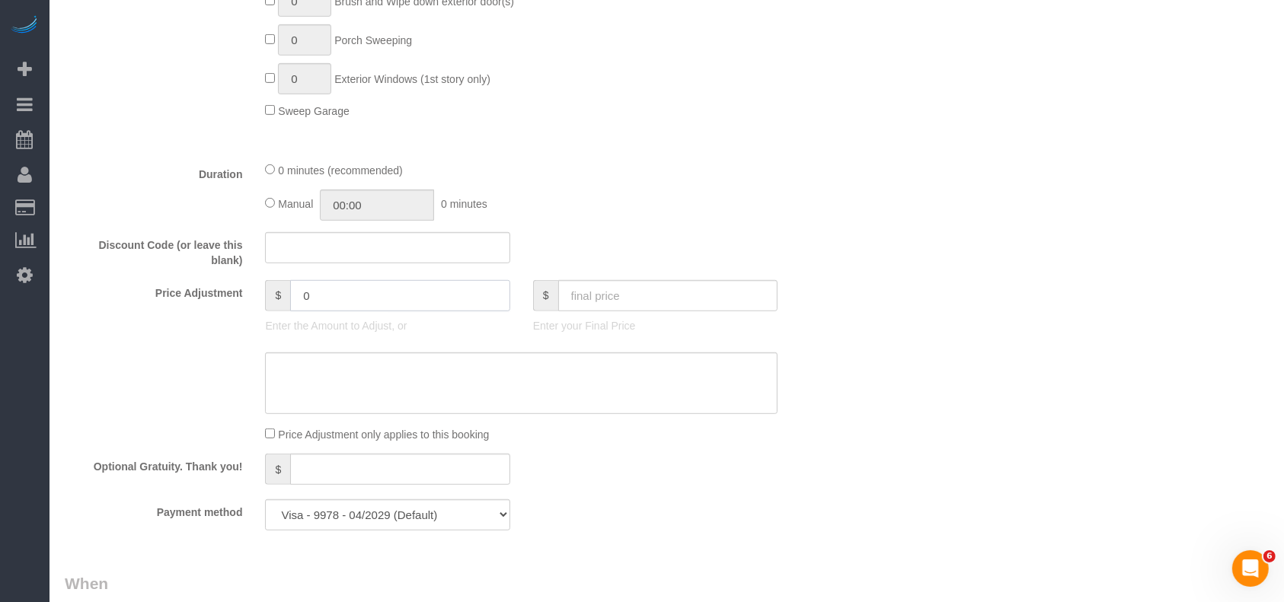
drag, startPoint x: 325, startPoint y: 297, endPoint x: 226, endPoint y: 306, distance: 99.4
click at [231, 306] on div "Price Adjustment $ 0 Enter the Amount to Adjust, or $ Enter your Final Price" at bounding box center [454, 310] width 803 height 61
paste input "5"
drag, startPoint x: 337, startPoint y: 306, endPoint x: 247, endPoint y: 285, distance: 93.1
click at [247, 285] on div "Price Adjustment $ 125 Enter the Amount to Adjust, or $ Enter your Final Price" at bounding box center [454, 310] width 803 height 61
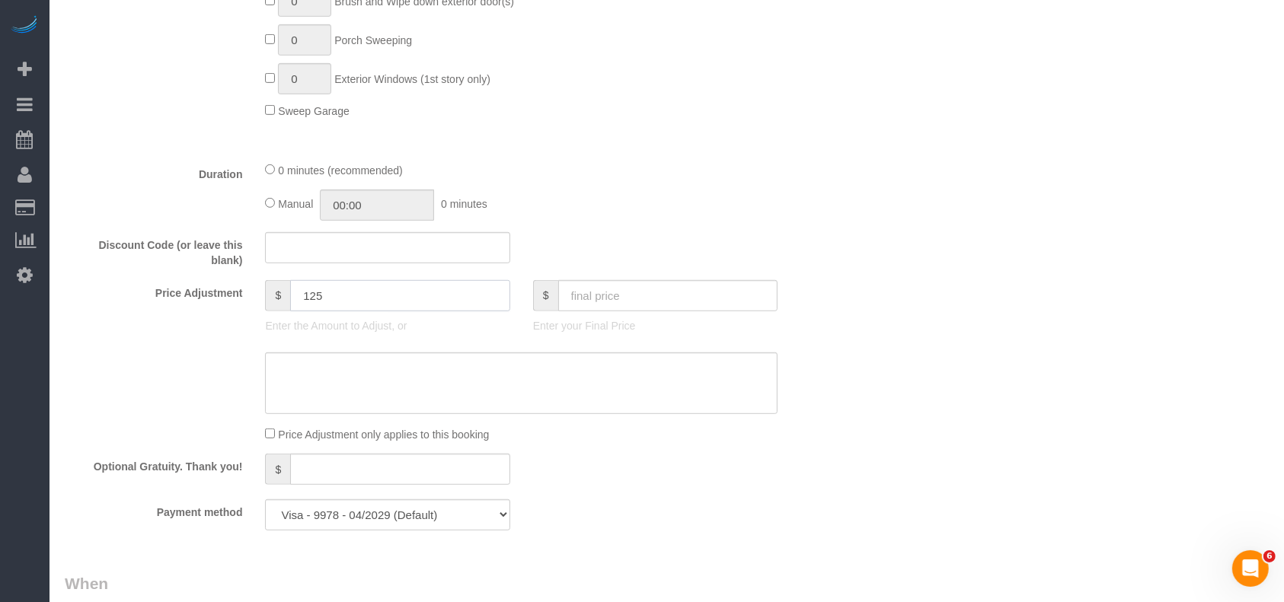
type input "125"
click at [353, 381] on textarea at bounding box center [521, 384] width 512 height 62
paste textarea "125"
click at [270, 375] on textarea at bounding box center [521, 384] width 512 height 62
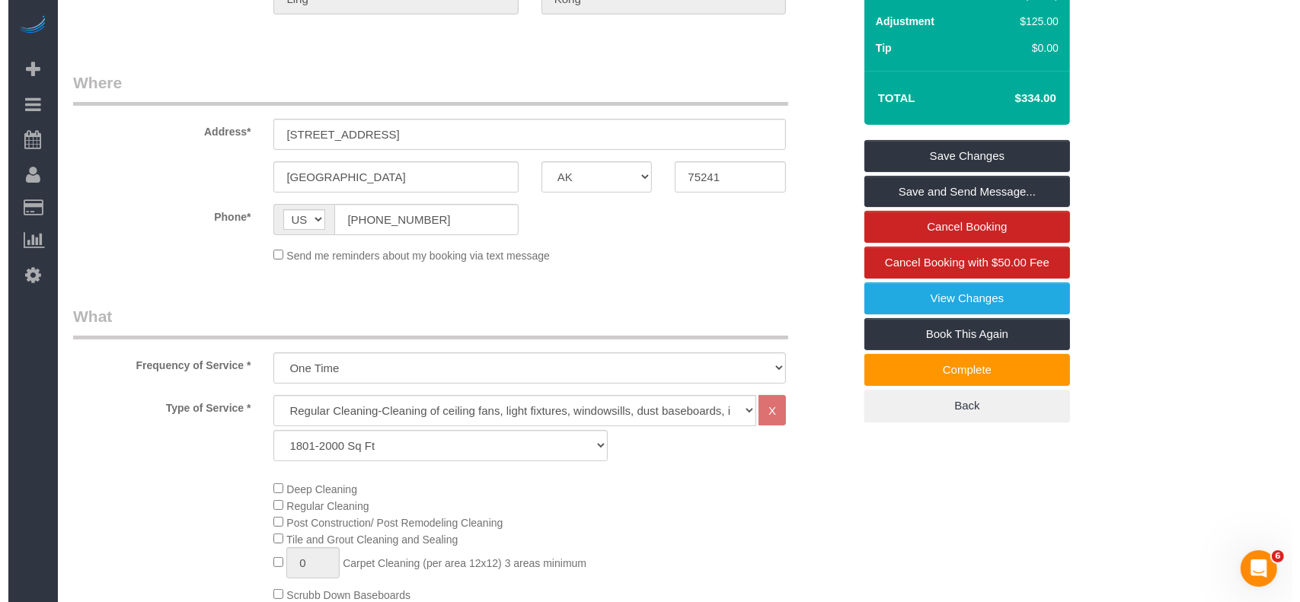
scroll to position [0, 0]
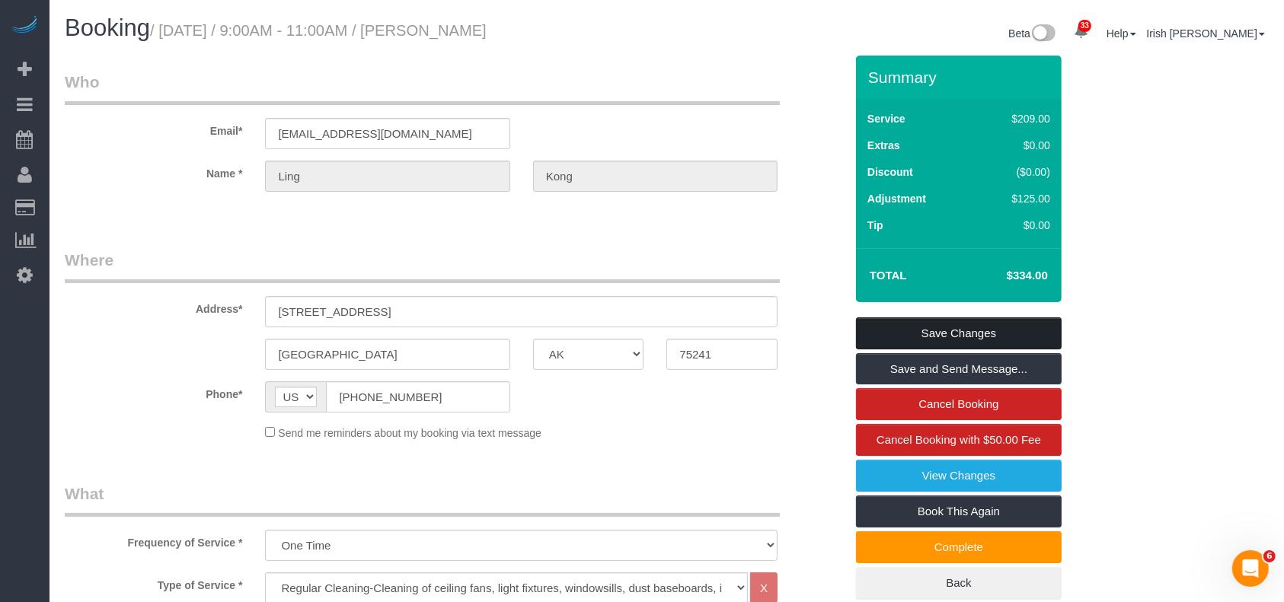
type textarea "$q125 for deep"
click at [898, 330] on link "Save Changes" at bounding box center [959, 334] width 206 height 32
